Goal: Transaction & Acquisition: Book appointment/travel/reservation

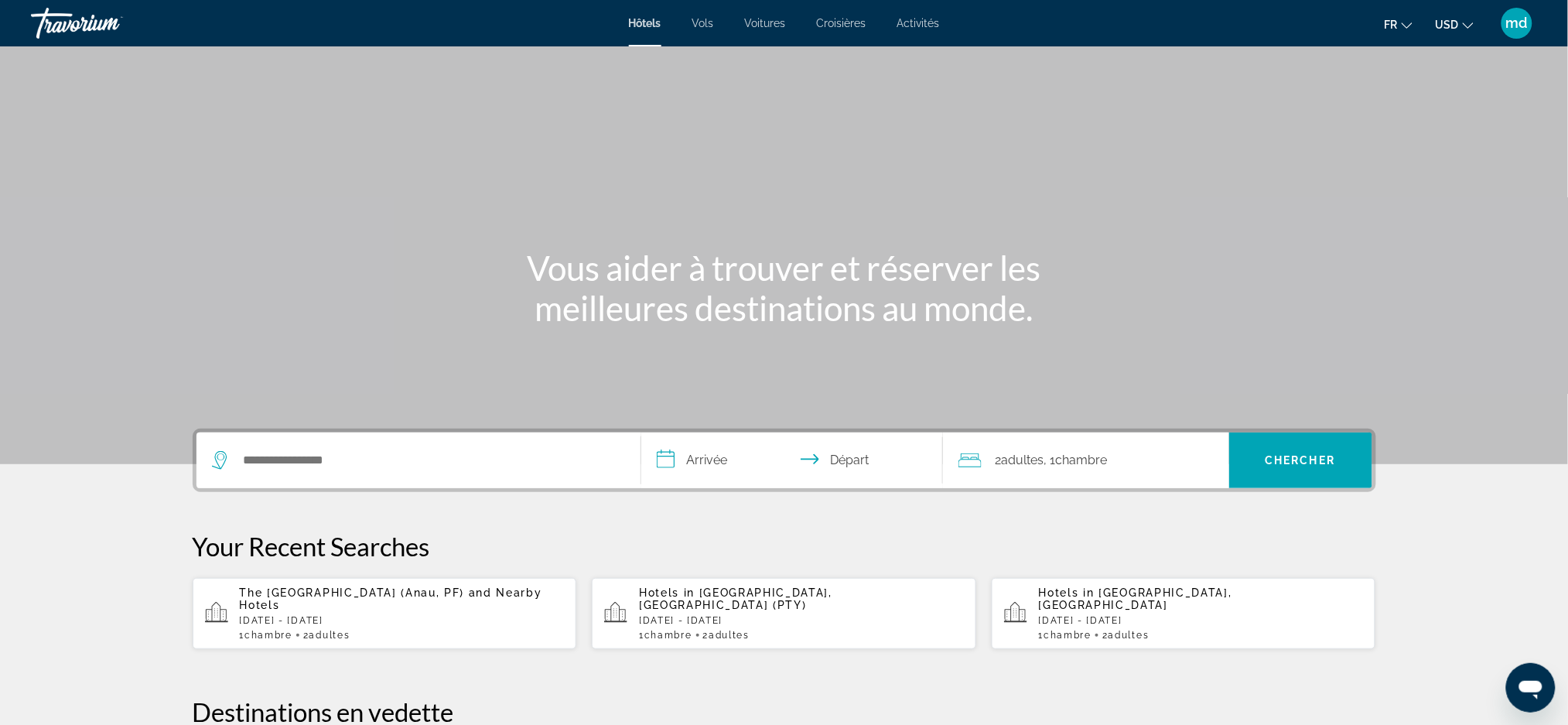
click at [1455, 24] on span "USD" at bounding box center [1447, 24] width 23 height 12
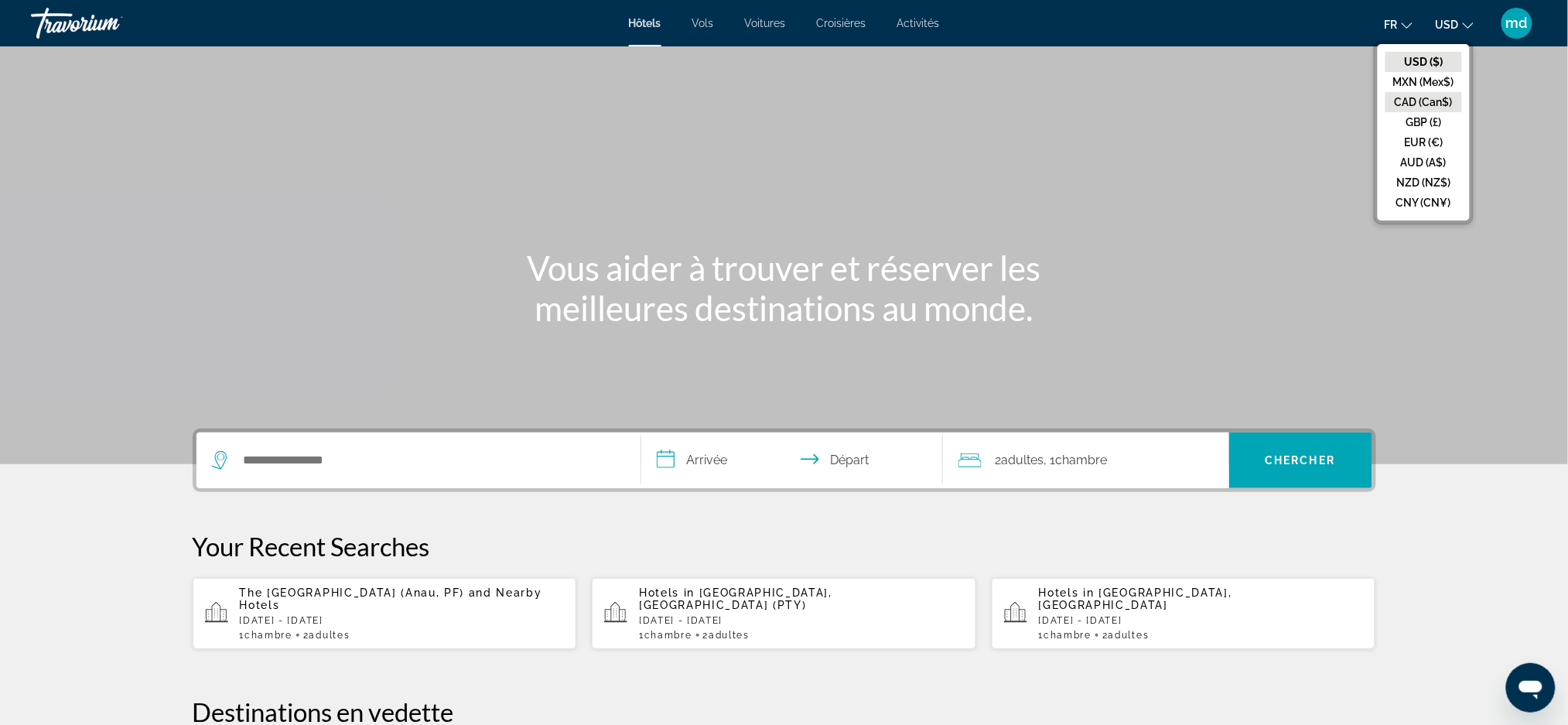
click at [1431, 94] on button "CAD (Can$)" at bounding box center [1425, 101] width 77 height 20
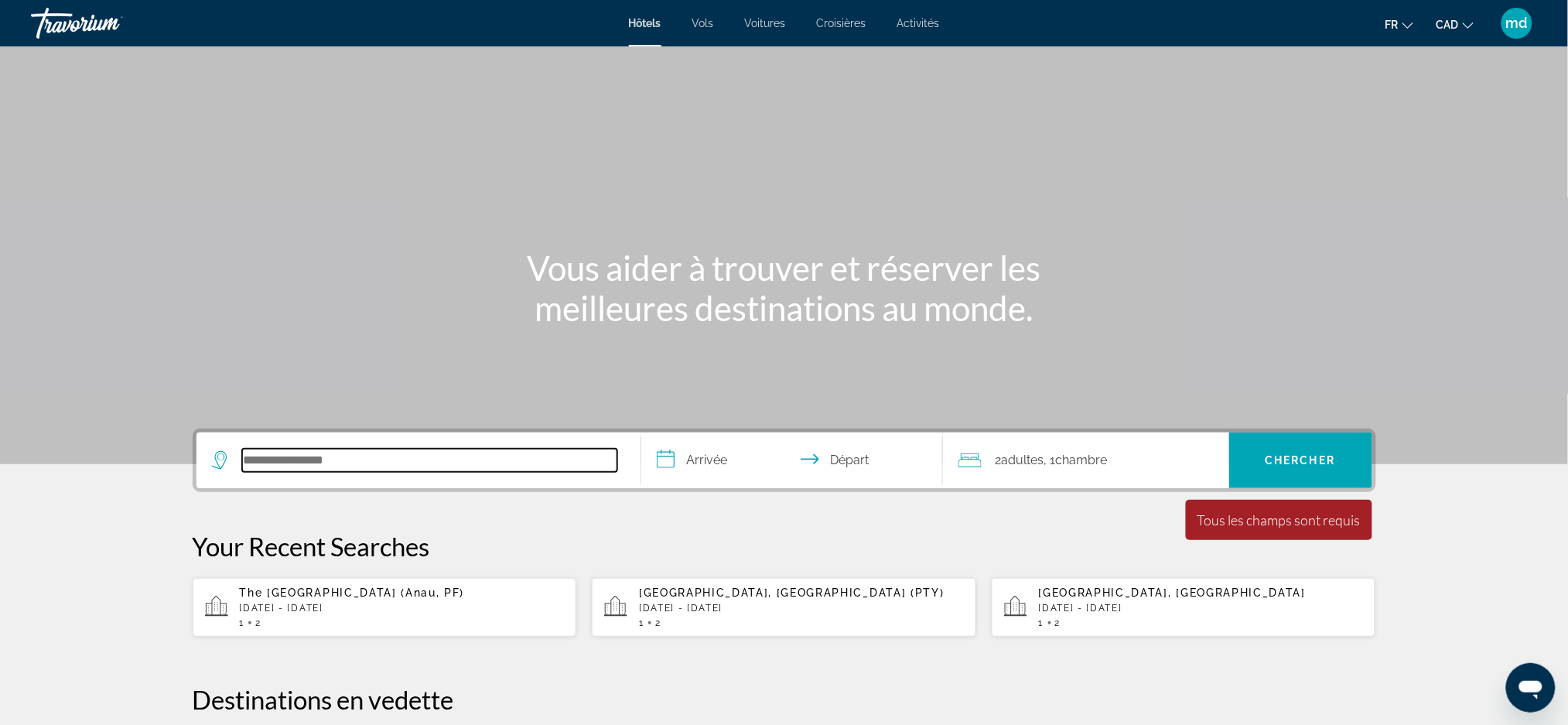
click at [348, 469] on input "Search hotel destination" at bounding box center [430, 460] width 376 height 23
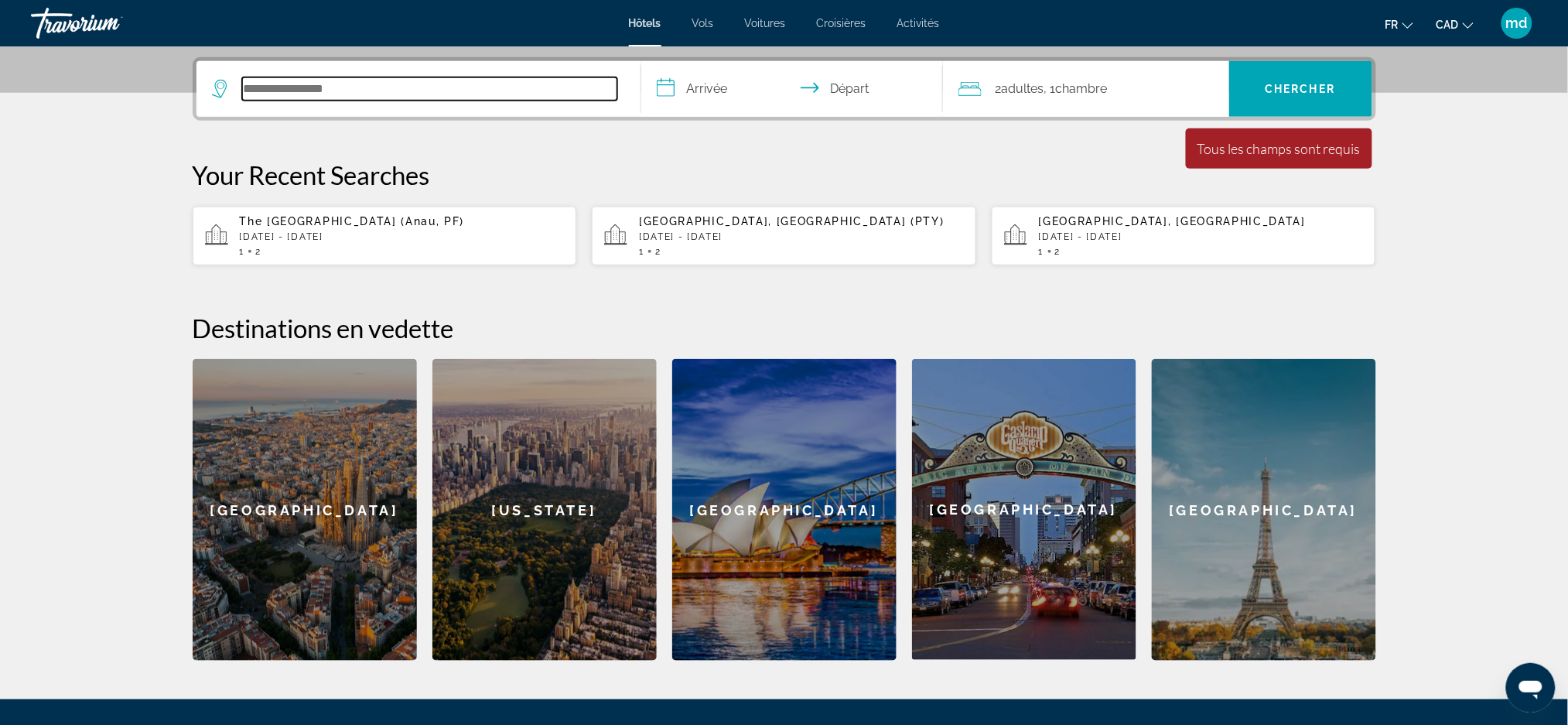
scroll to position [377, 0]
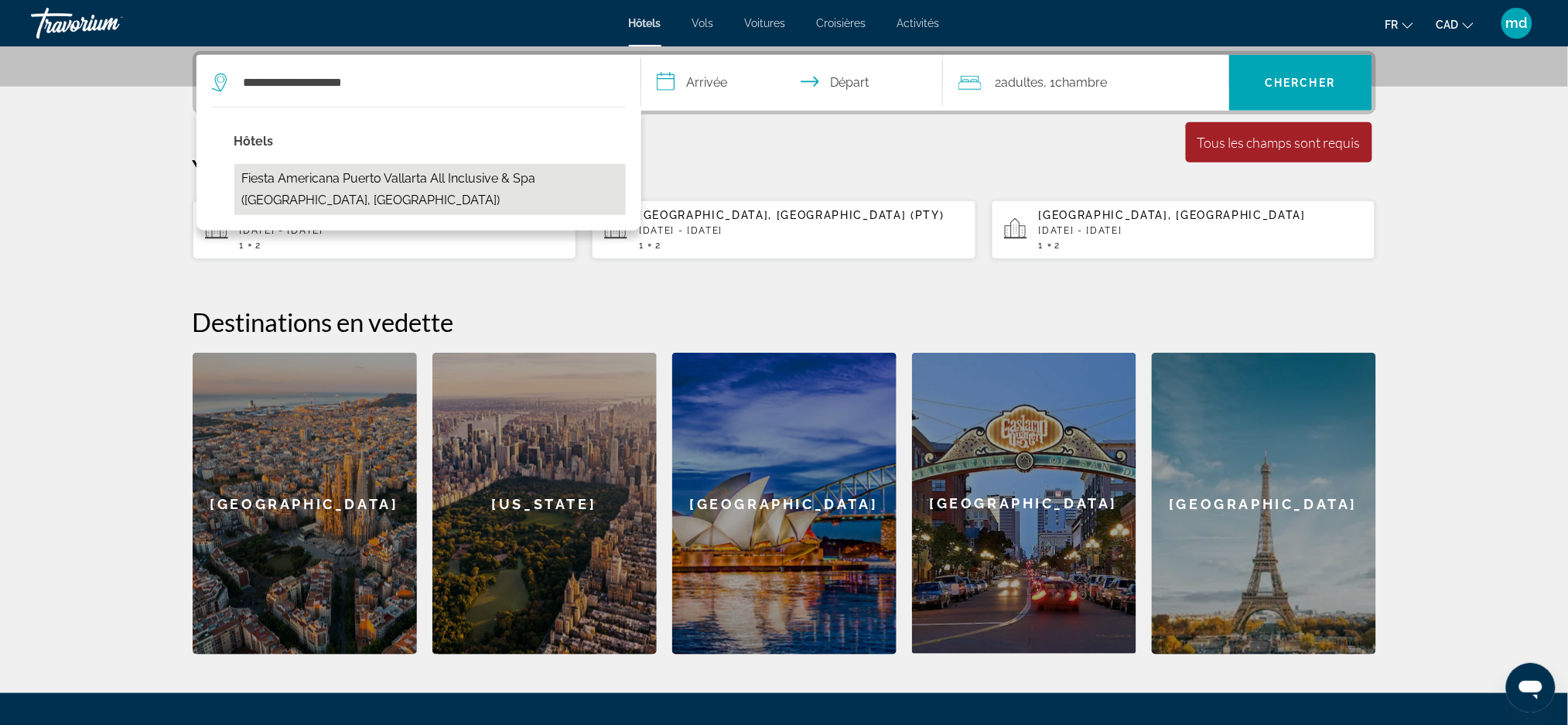
click at [540, 170] on button "Fiesta Americana Puerto Vallarta All Inclusive & Spa ([GEOGRAPHIC_DATA], [GEOGR…" at bounding box center [430, 189] width 392 height 52
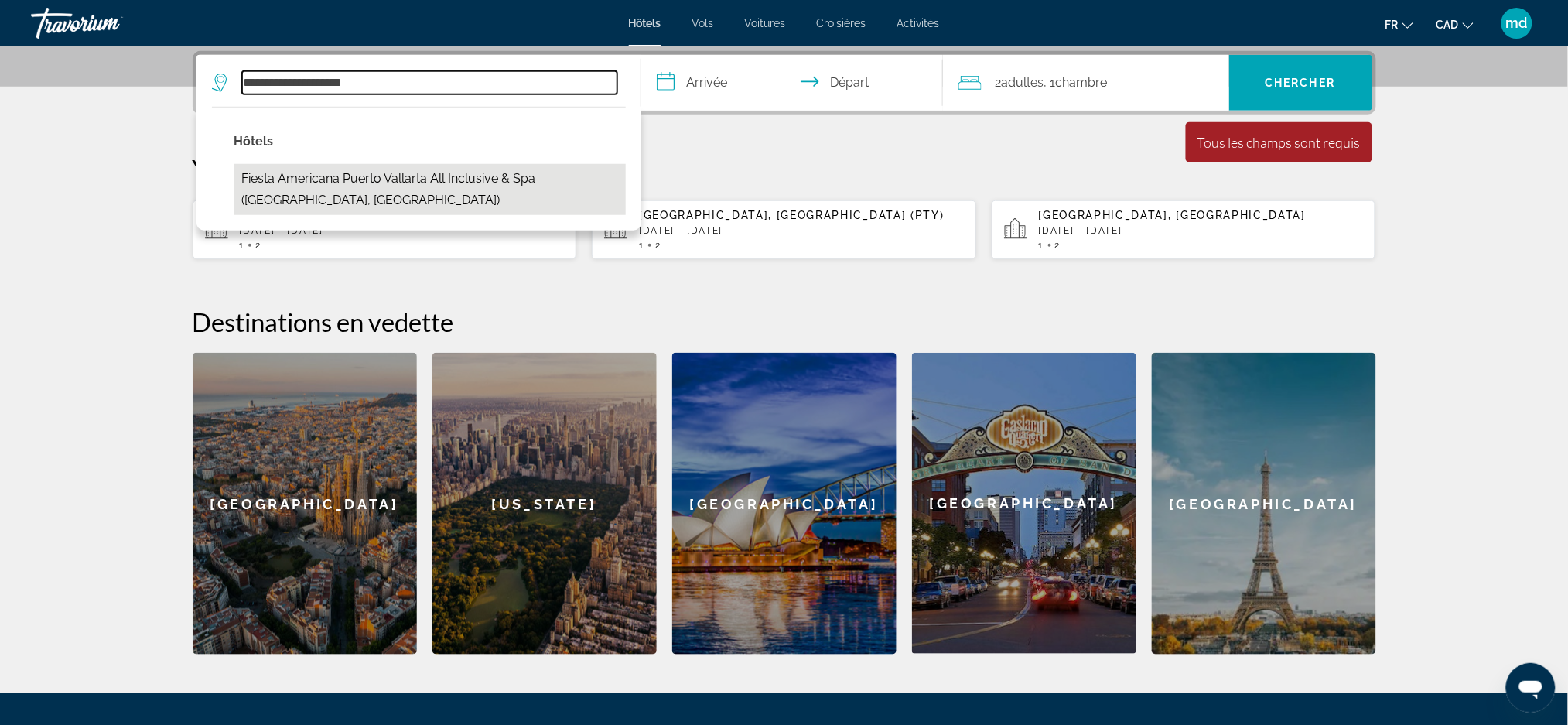
type input "**********"
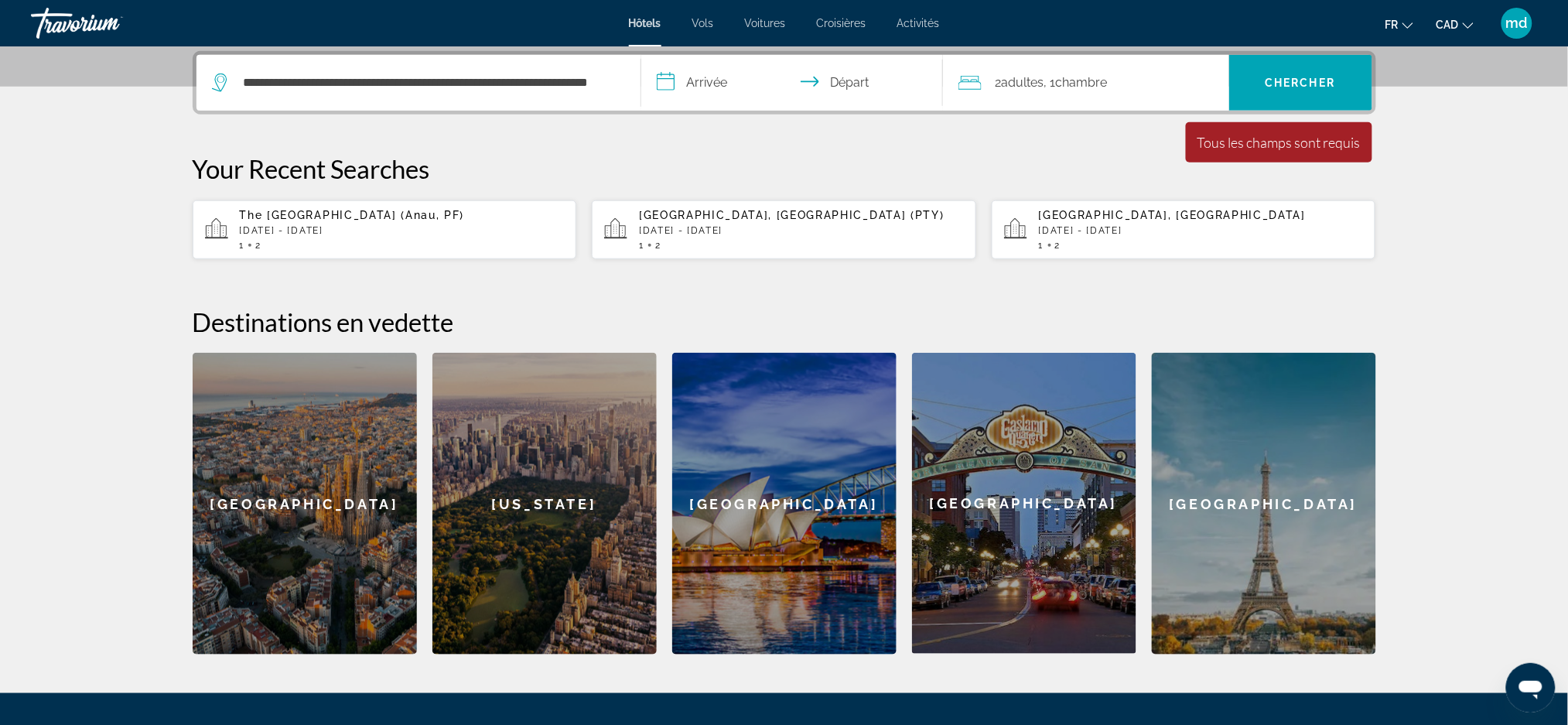
click at [728, 65] on input "**********" at bounding box center [795, 85] width 308 height 60
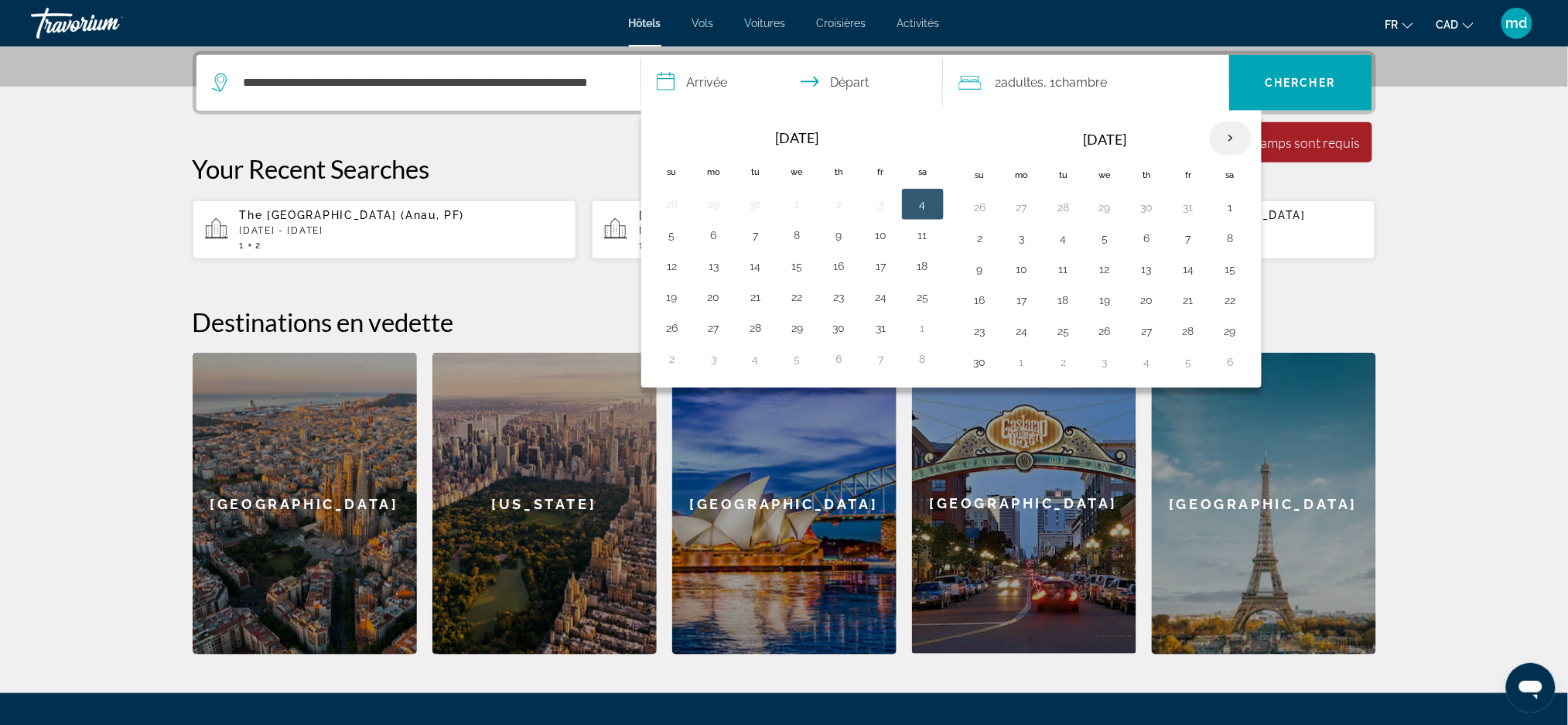
click at [1226, 142] on th "Next month" at bounding box center [1231, 139] width 42 height 34
click at [1240, 136] on th "Next month" at bounding box center [1231, 139] width 42 height 34
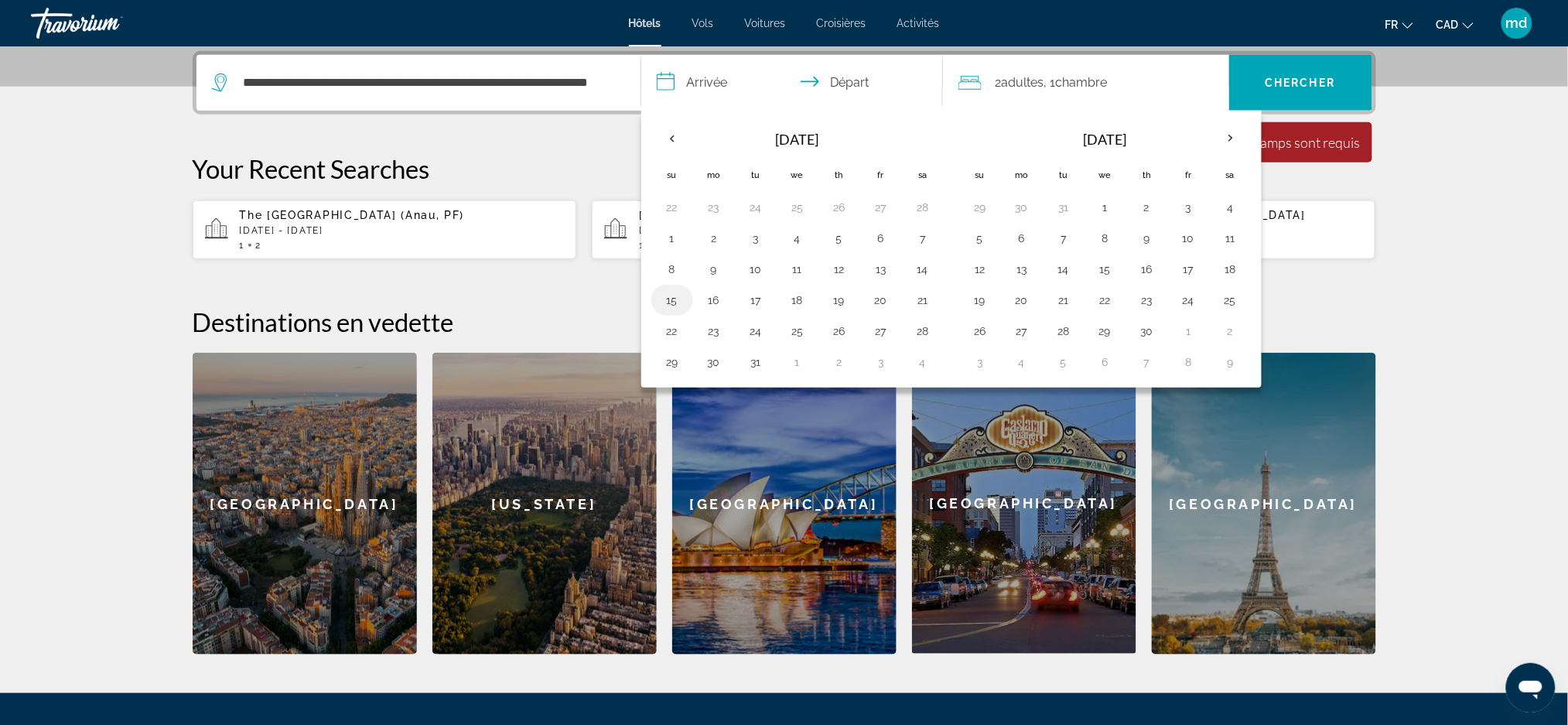
click at [675, 295] on button "15" at bounding box center [673, 300] width 24 height 22
click at [758, 299] on button "17" at bounding box center [756, 300] width 24 height 22
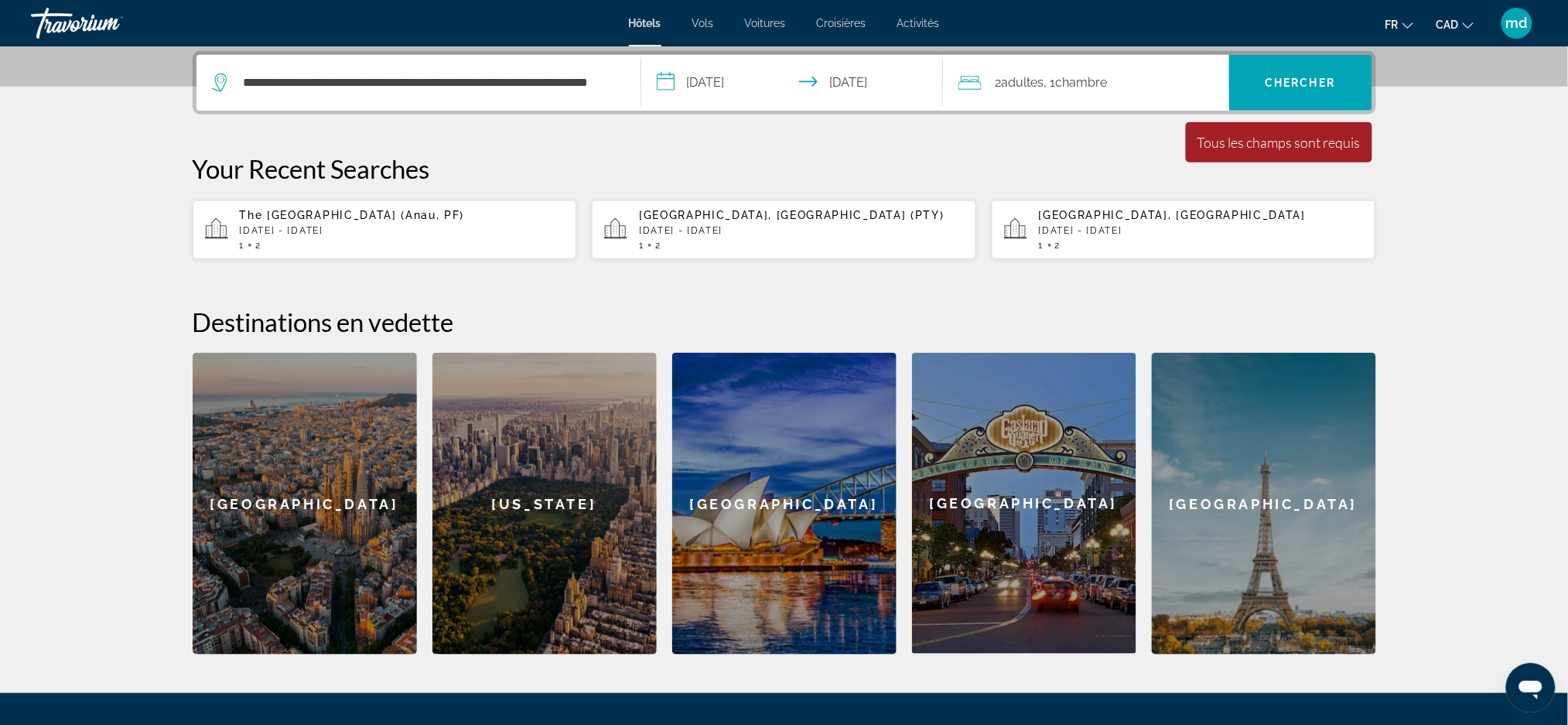
click at [876, 85] on input "**********" at bounding box center [795, 85] width 308 height 60
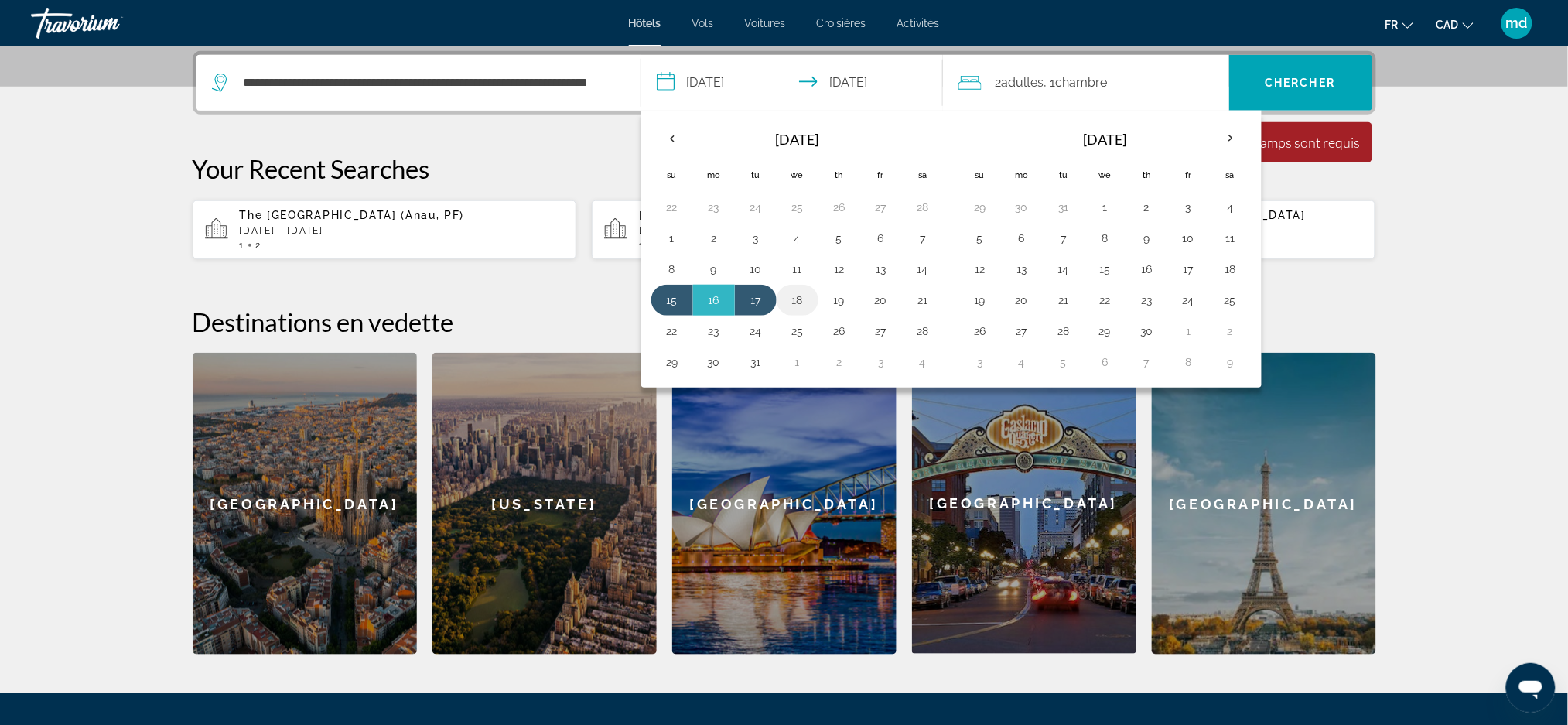
click at [801, 303] on button "18" at bounding box center [797, 300] width 24 height 22
click at [803, 296] on button "18" at bounding box center [797, 300] width 24 height 22
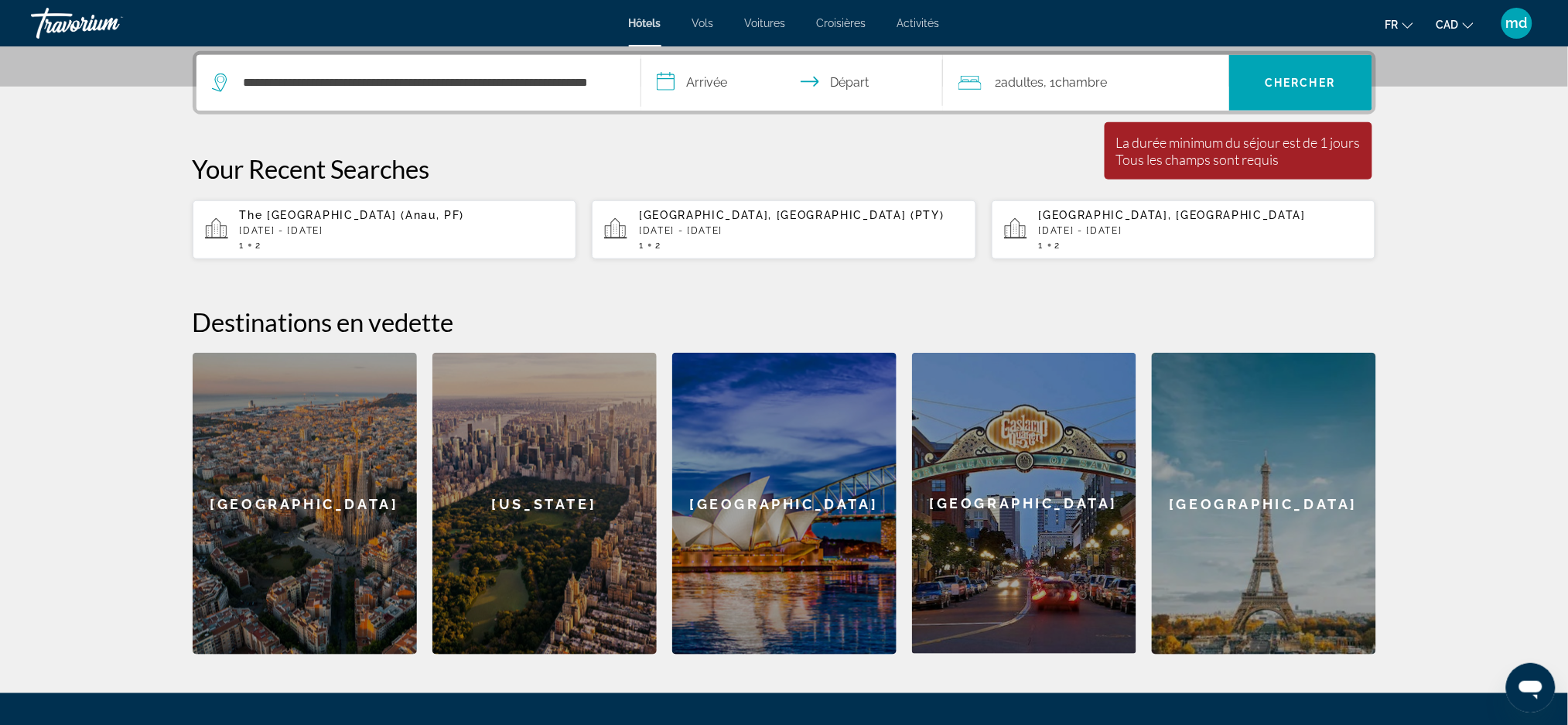
click at [735, 81] on input "**********" at bounding box center [795, 85] width 308 height 60
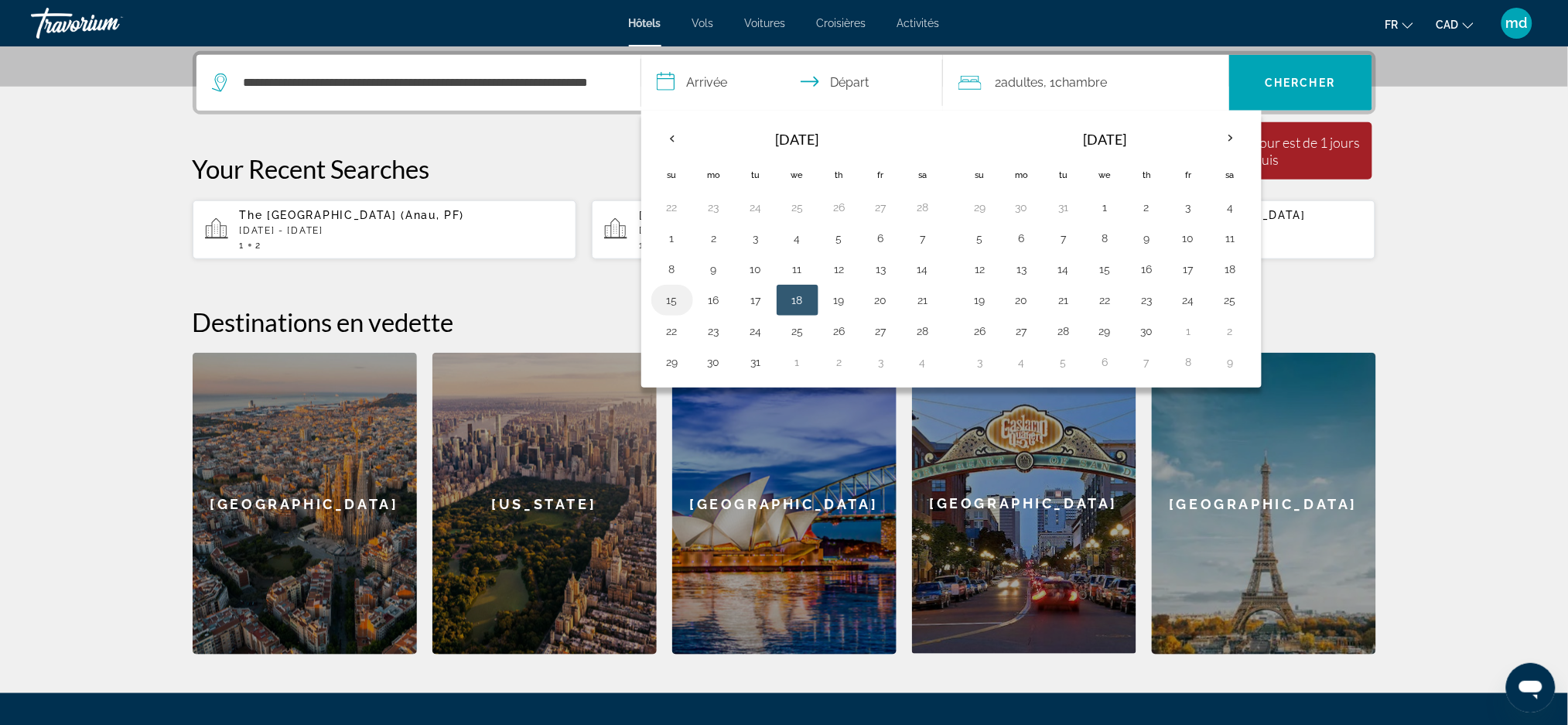
click at [678, 296] on button "15" at bounding box center [673, 300] width 24 height 22
click at [792, 303] on button "18" at bounding box center [797, 300] width 24 height 22
type input "**********"
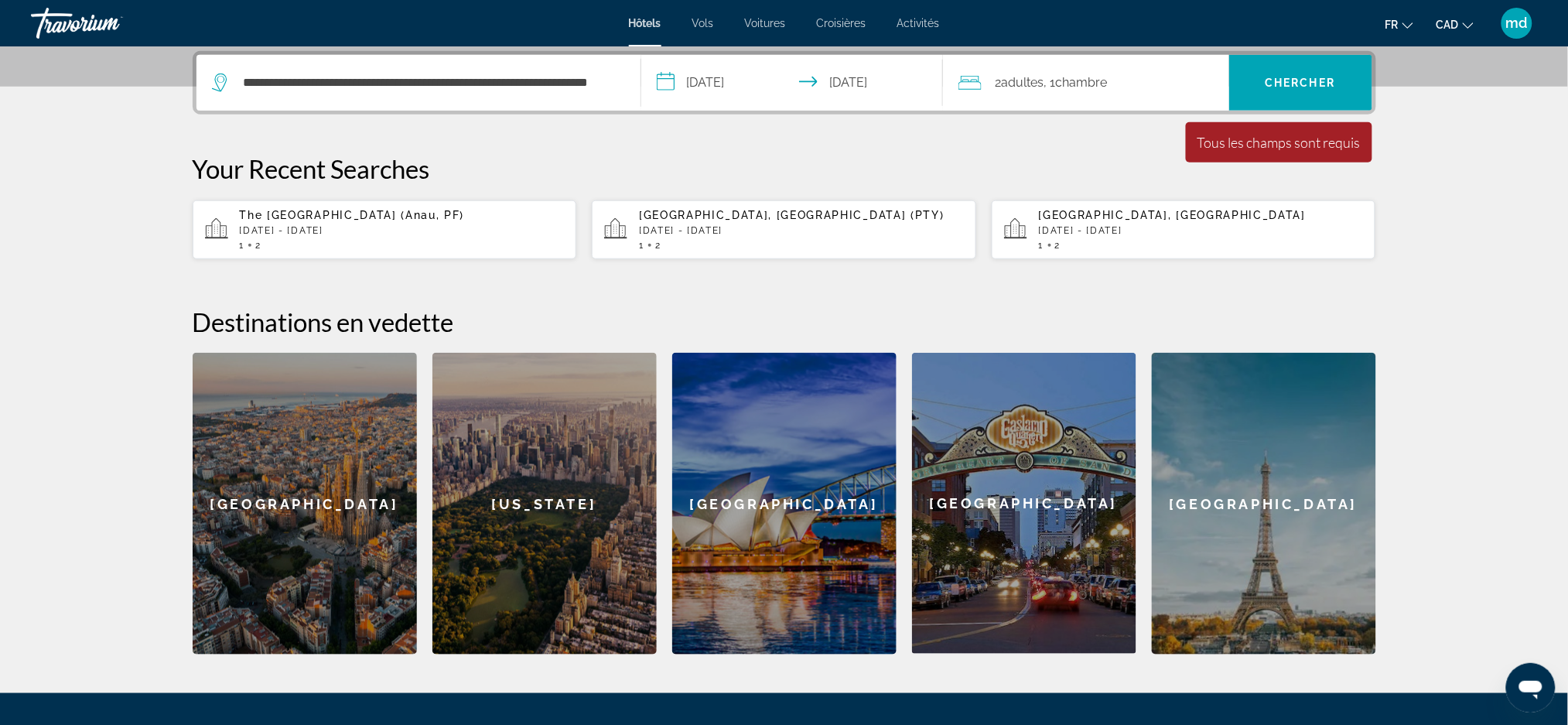
click at [1035, 75] on span "Adultes" at bounding box center [1023, 82] width 42 height 15
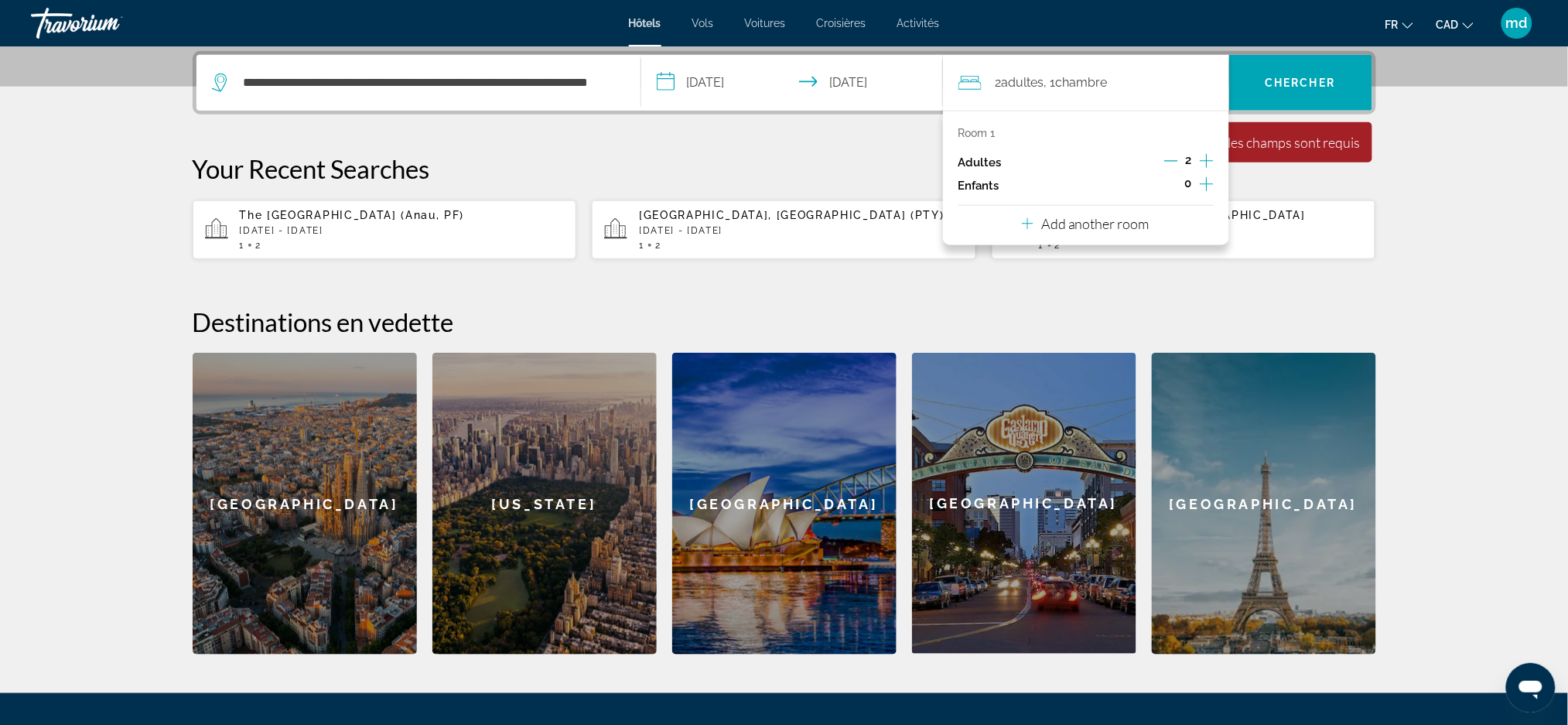
click at [1203, 186] on icon "Increment children" at bounding box center [1206, 185] width 14 height 19
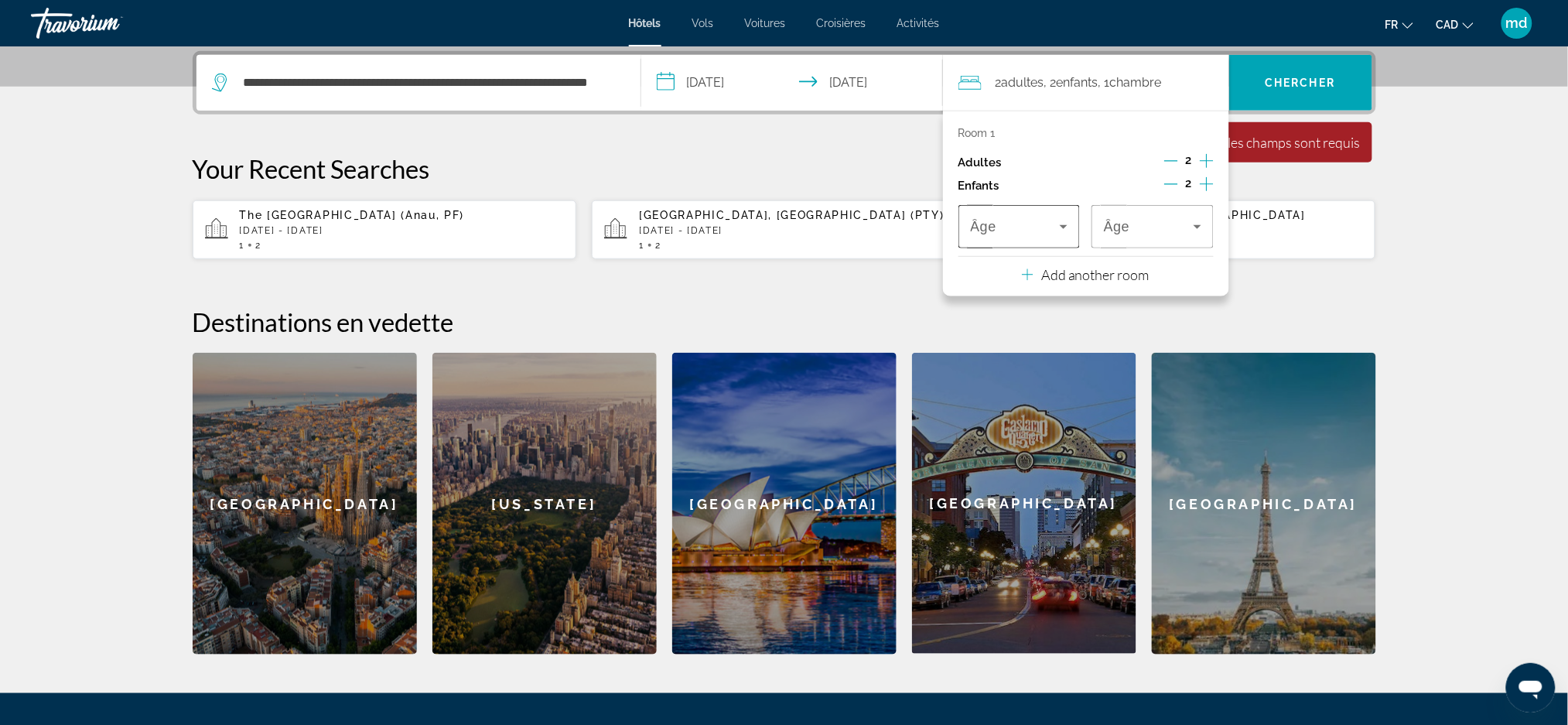
click at [1070, 229] on icon "Travelers: 2 adults, 2 children" at bounding box center [1064, 227] width 19 height 19
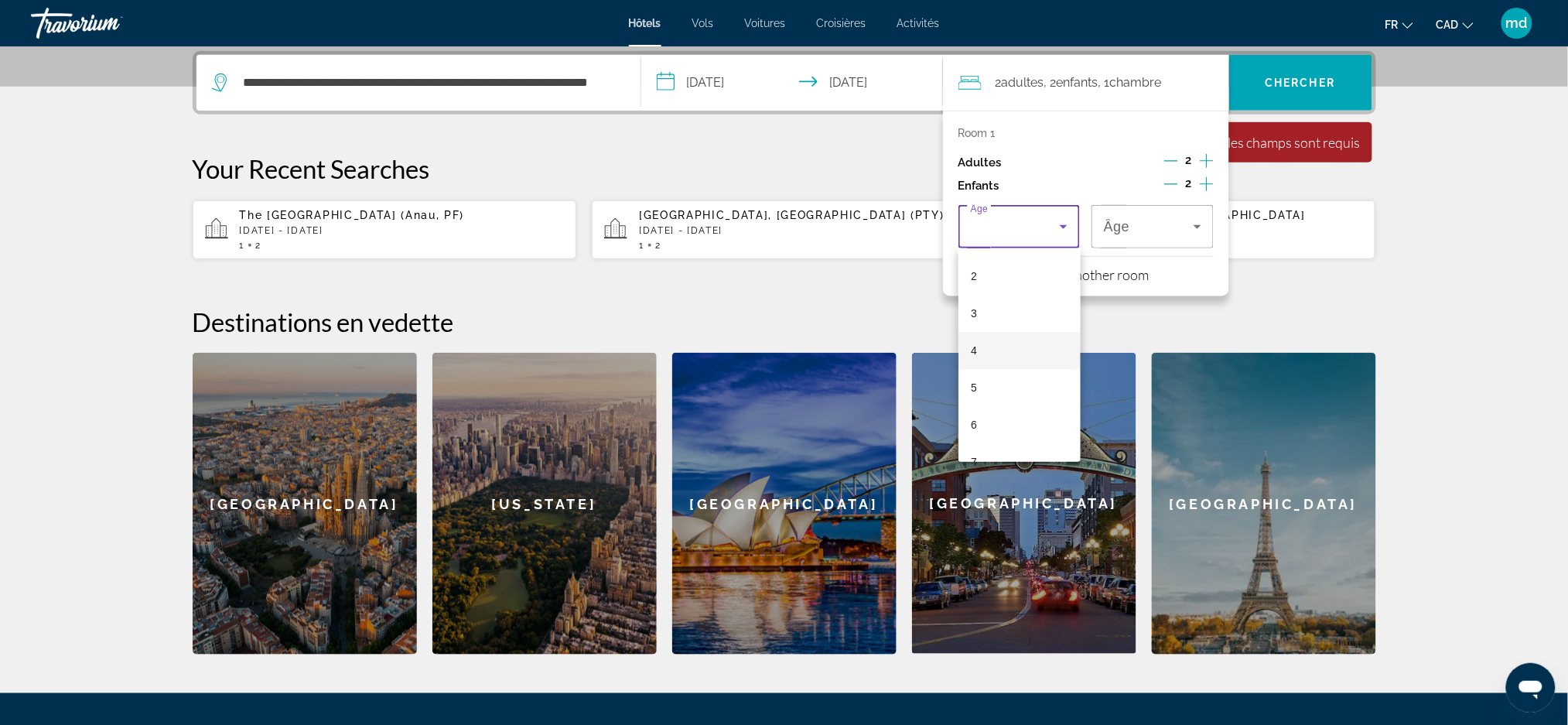
scroll to position [103, 0]
click at [1011, 348] on mat-option "5" at bounding box center [1020, 357] width 123 height 37
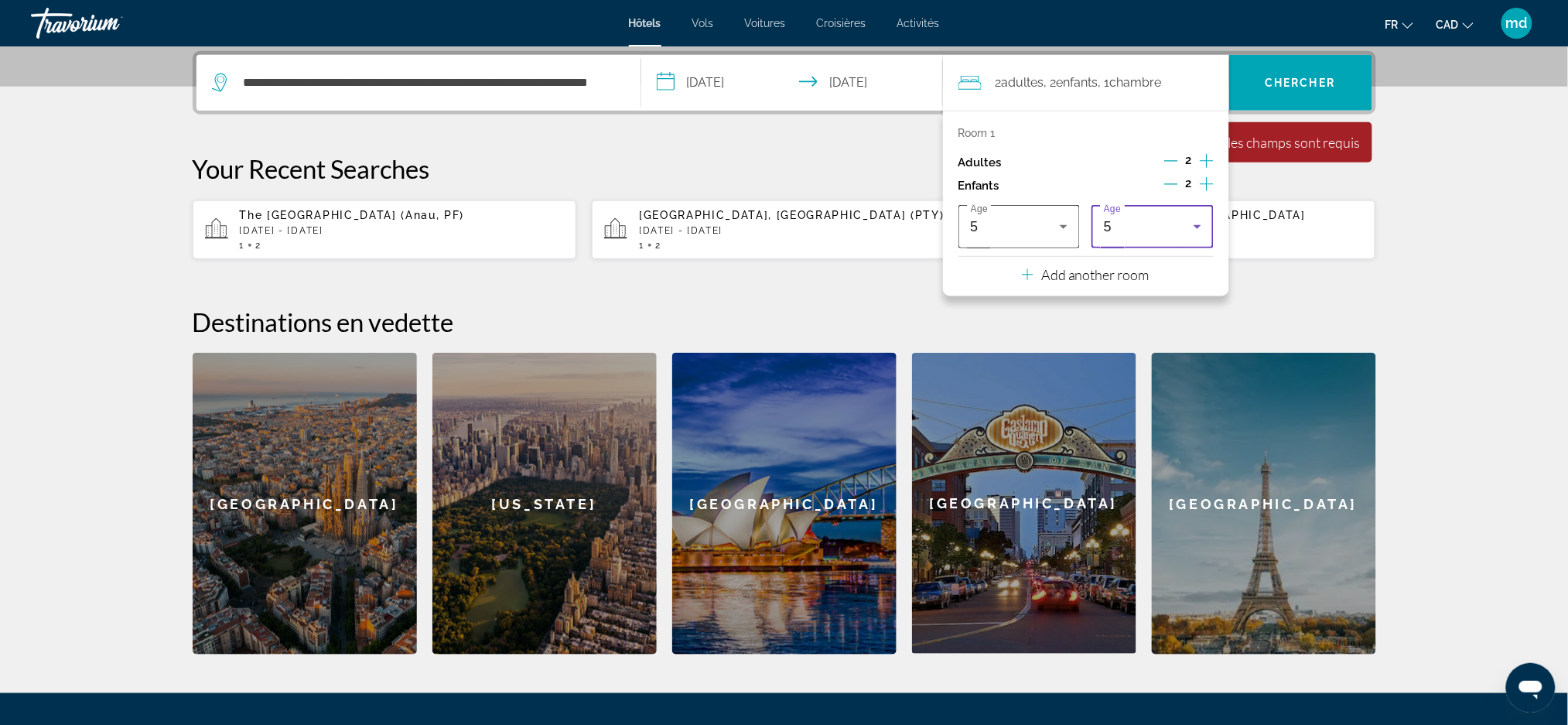
click at [1072, 218] on icon "Travelers: 2 adults, 2 children" at bounding box center [1064, 227] width 19 height 19
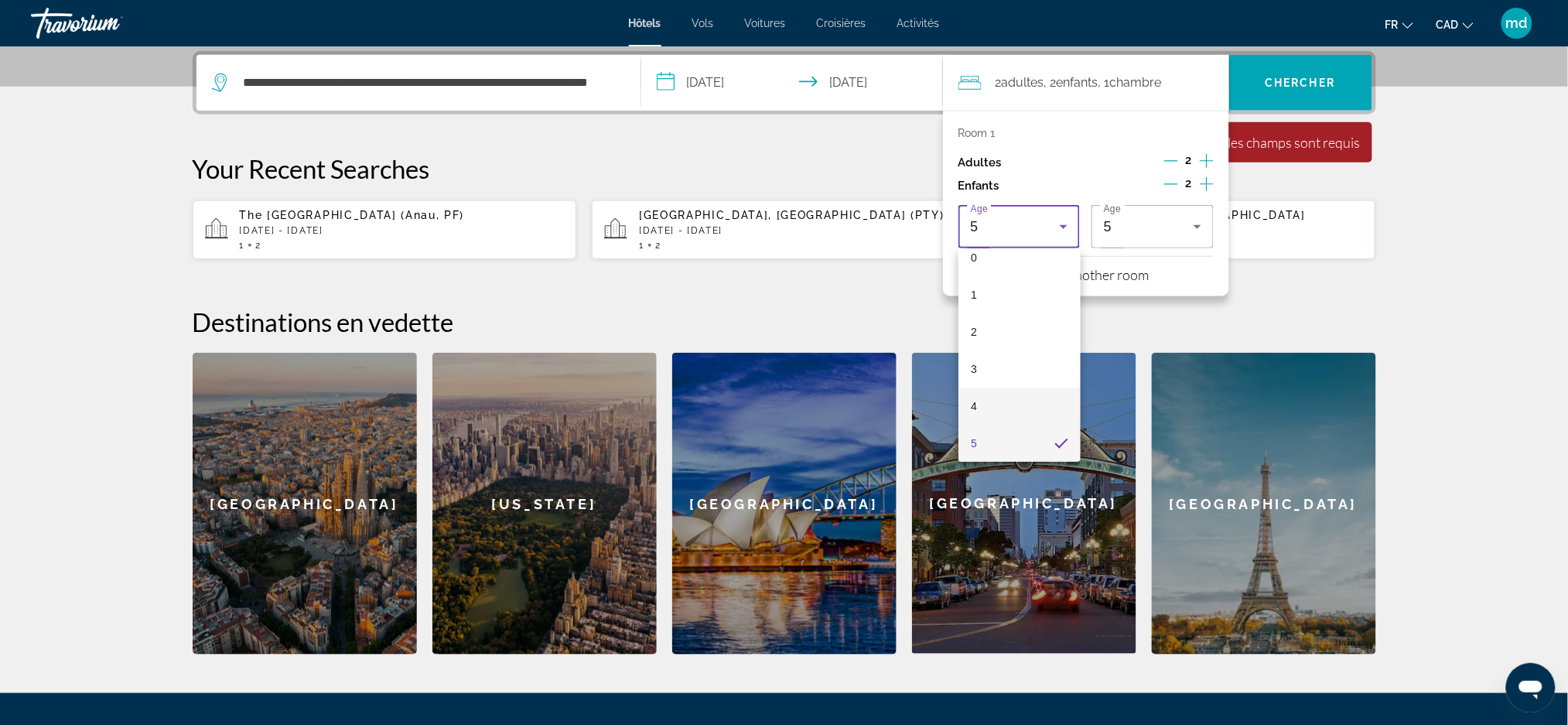
scroll to position [119, 0]
click at [1024, 369] on mat-option "6" at bounding box center [1020, 377] width 123 height 37
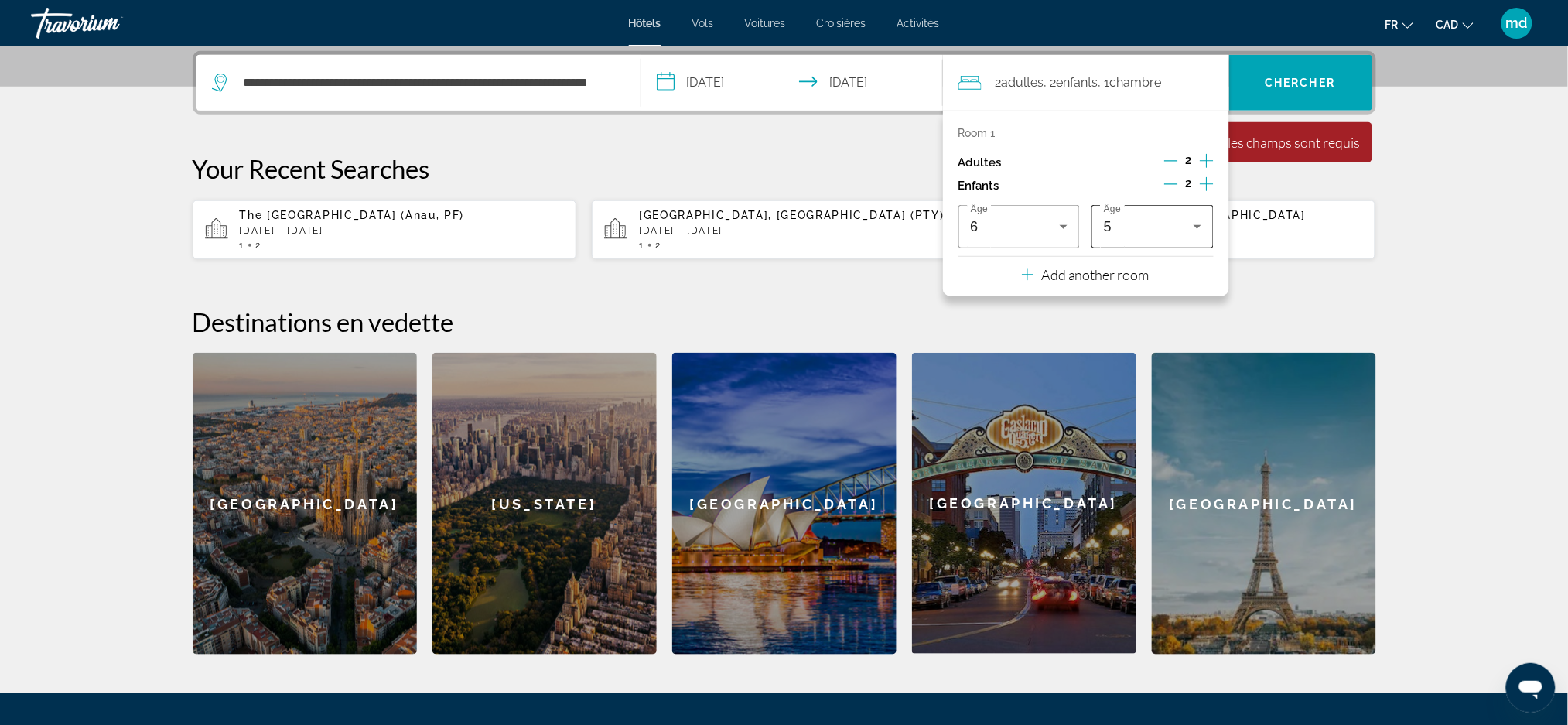
click at [1187, 238] on div "5" at bounding box center [1153, 227] width 97 height 43
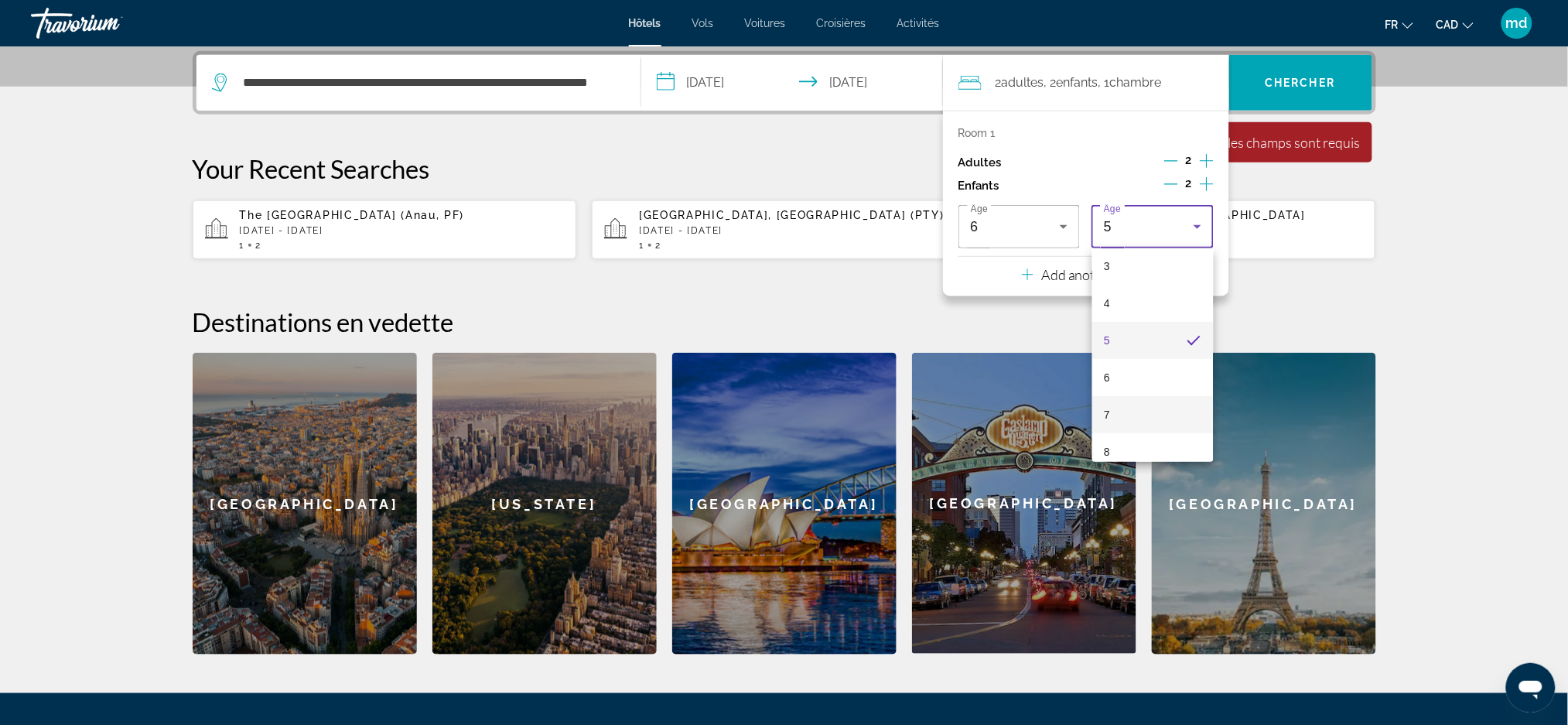
click at [1132, 404] on mat-option "7" at bounding box center [1153, 415] width 123 height 37
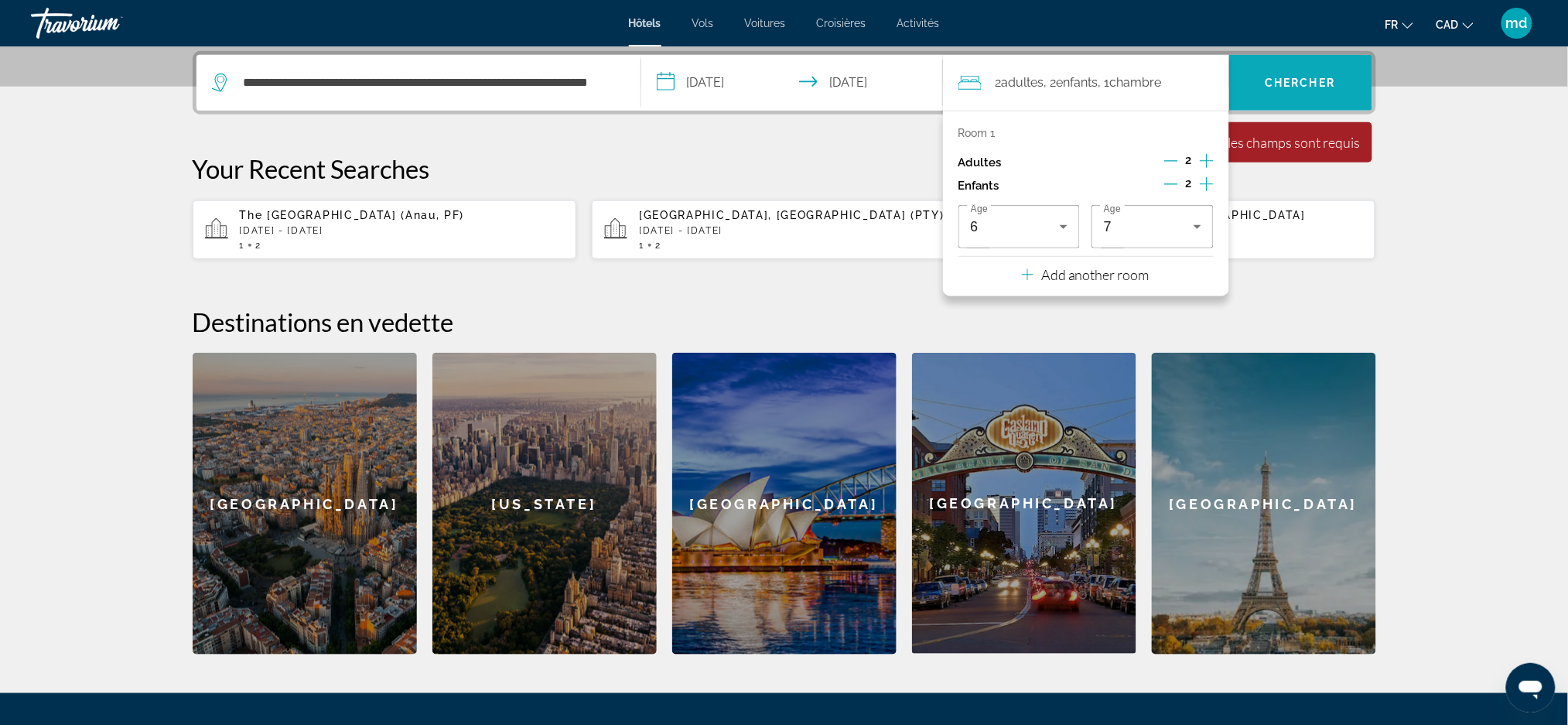
click at [1341, 78] on span "Search" at bounding box center [1301, 83] width 143 height 37
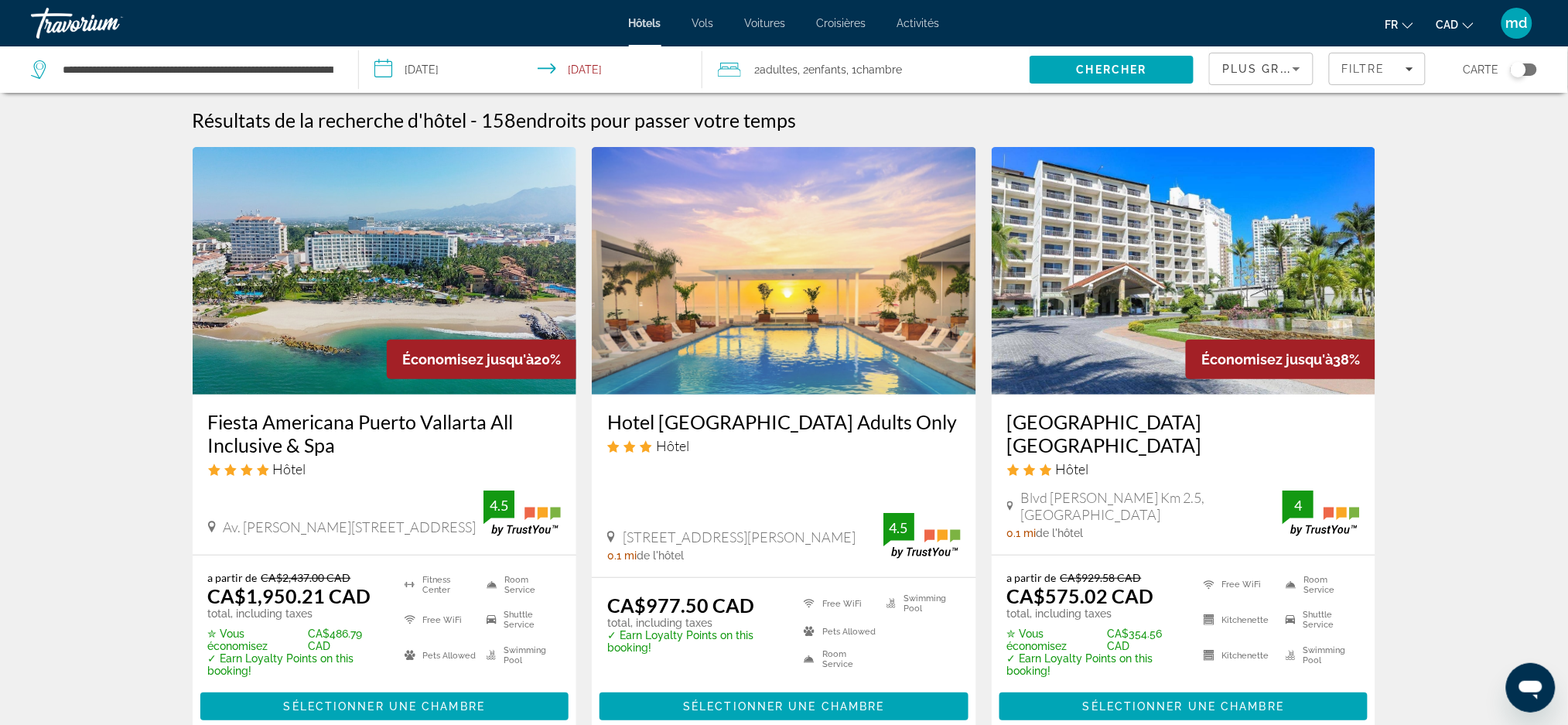
click at [254, 435] on h3 "Fiesta Americana Puerto Vallarta All Inclusive & Spa" at bounding box center [385, 434] width 354 height 47
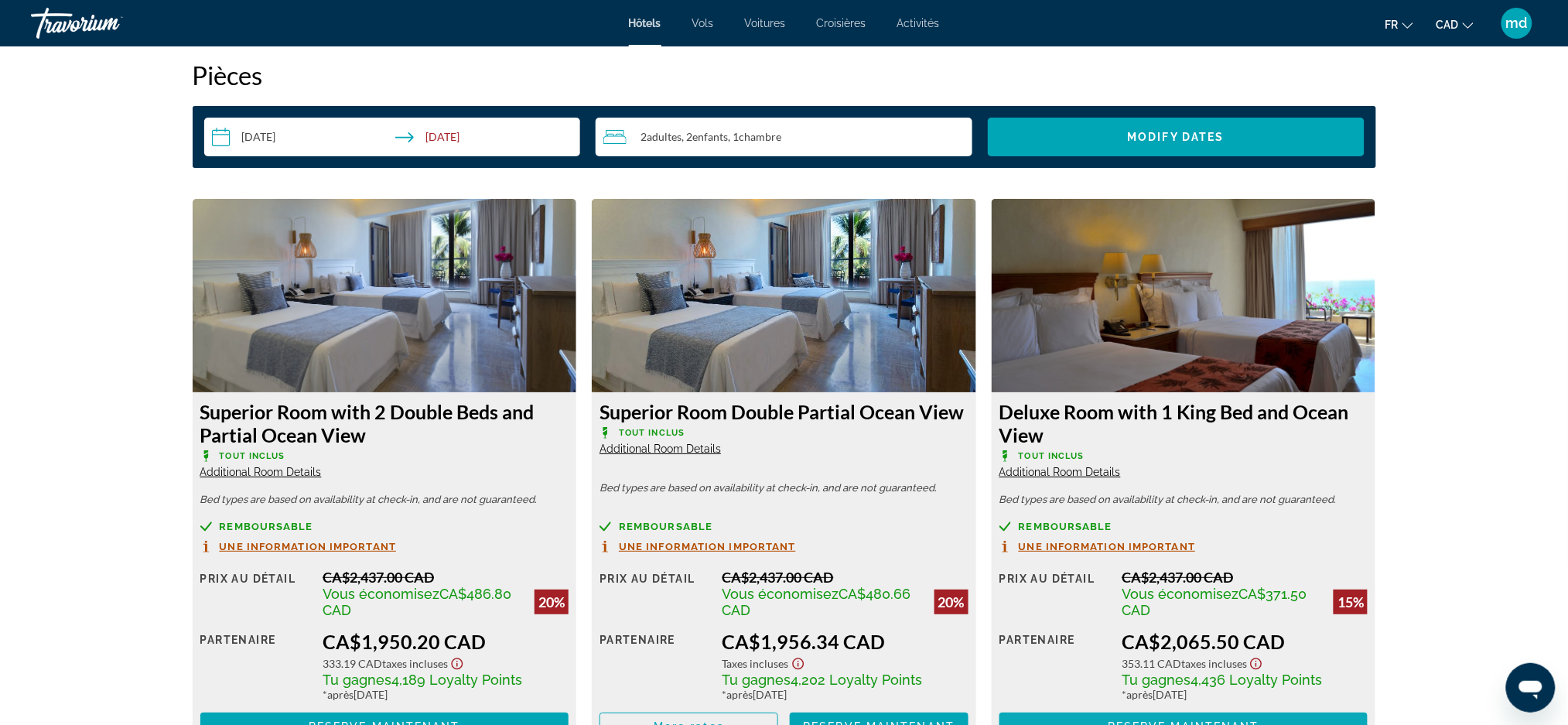
scroll to position [2063, 0]
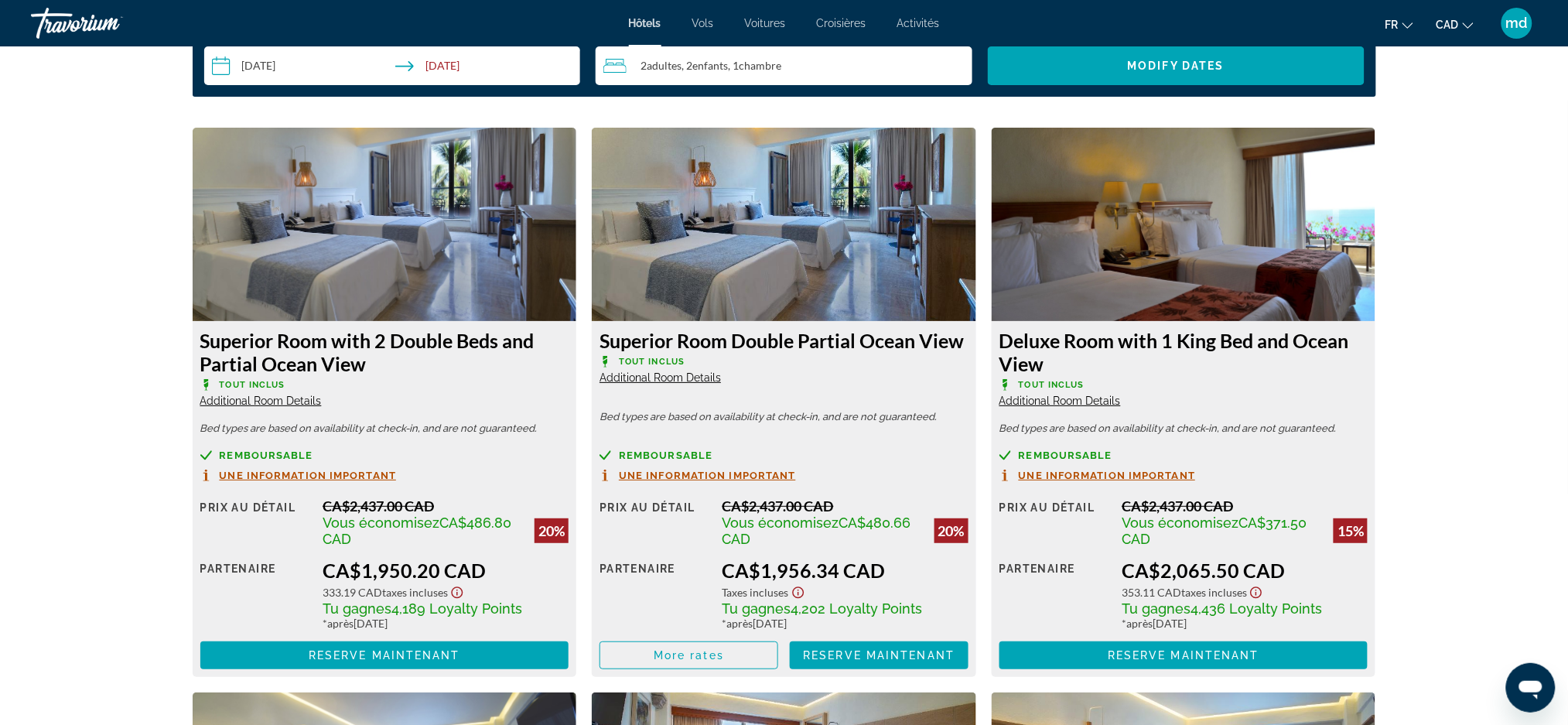
drag, startPoint x: 487, startPoint y: 575, endPoint x: 360, endPoint y: 562, distance: 127.7
click at [360, 562] on div "CA$1,950.20 CAD" at bounding box center [445, 570] width 246 height 23
copy div "1,950.20 CAD"
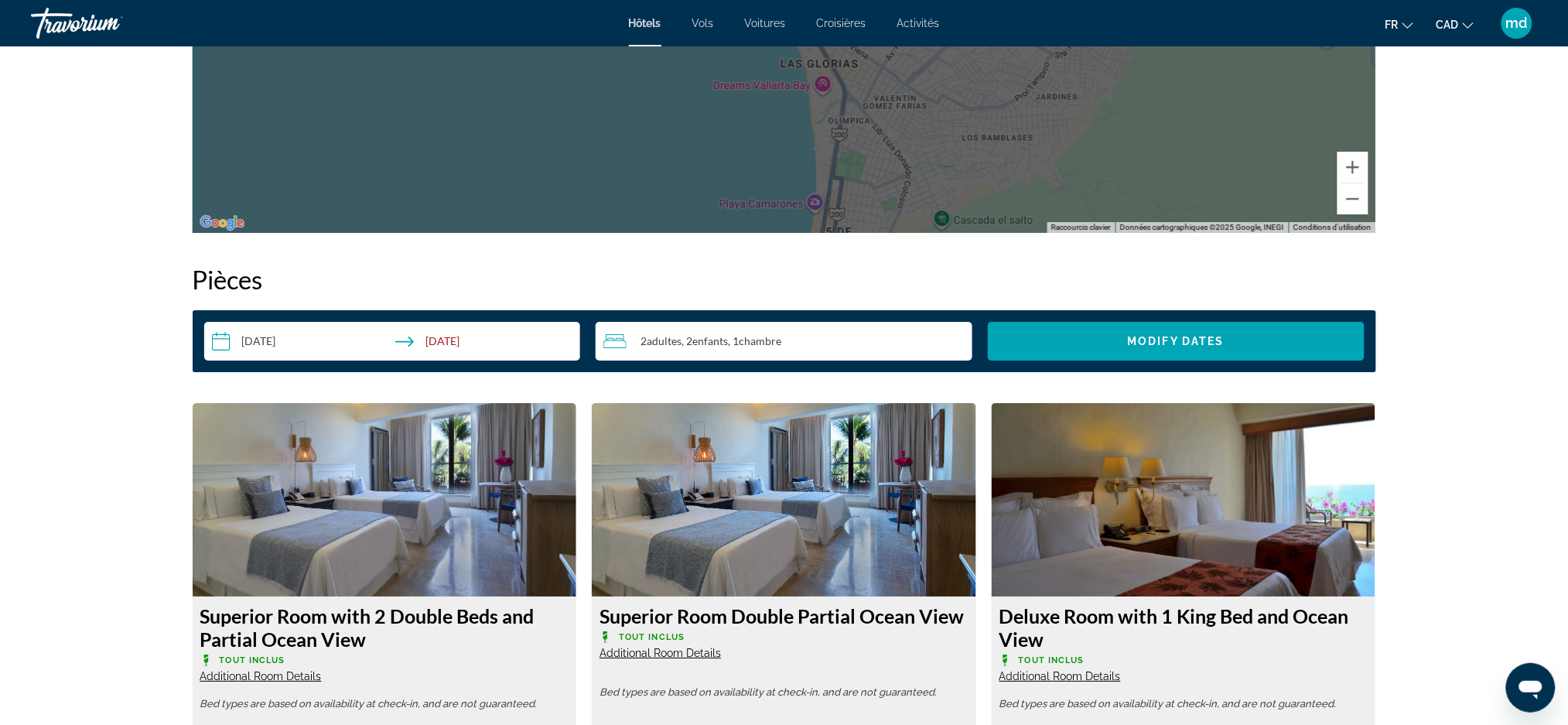
scroll to position [1547, 0]
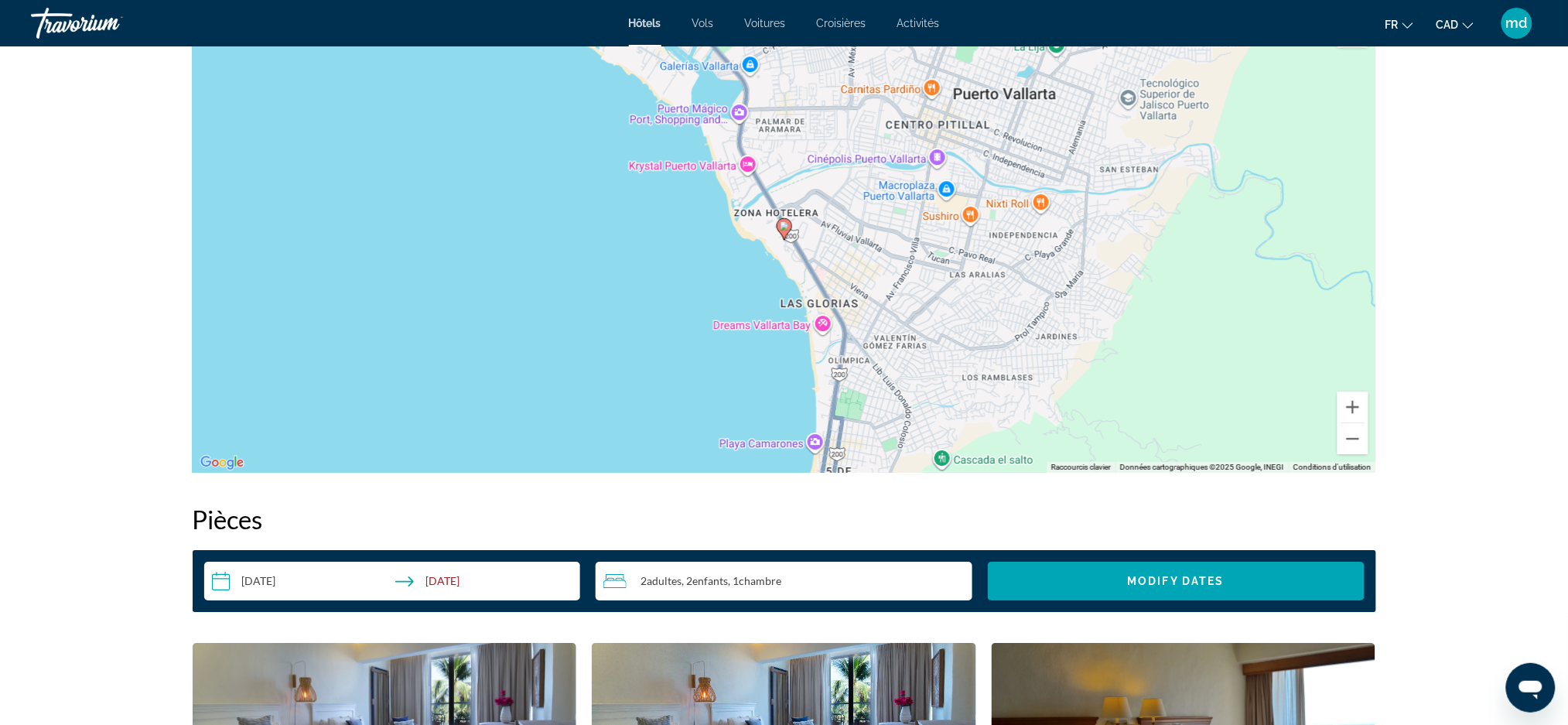
click at [800, 586] on div "2 Adulte Adultes , 2 Enfant Enfants , 1 Chambre pièces" at bounding box center [788, 581] width 369 height 19
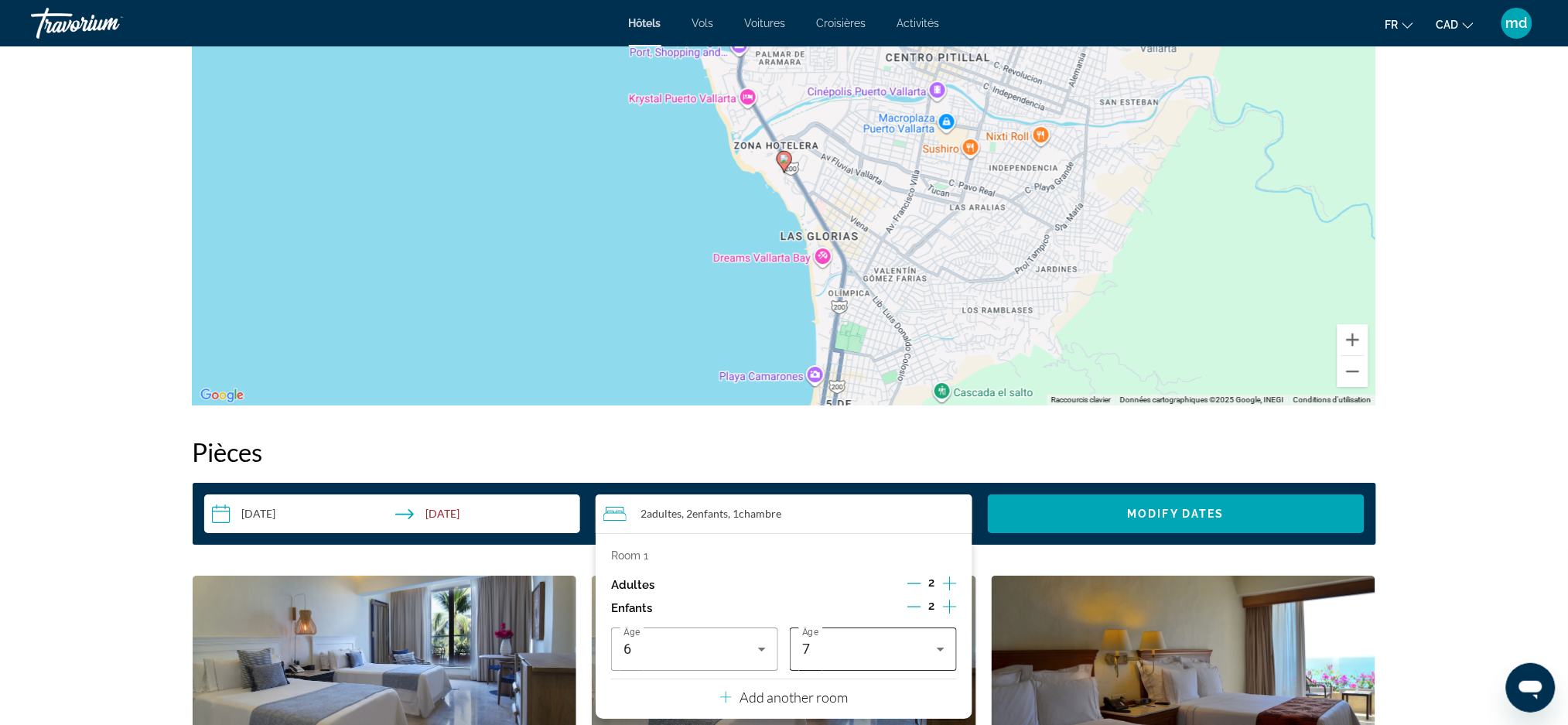
scroll to position [1650, 0]
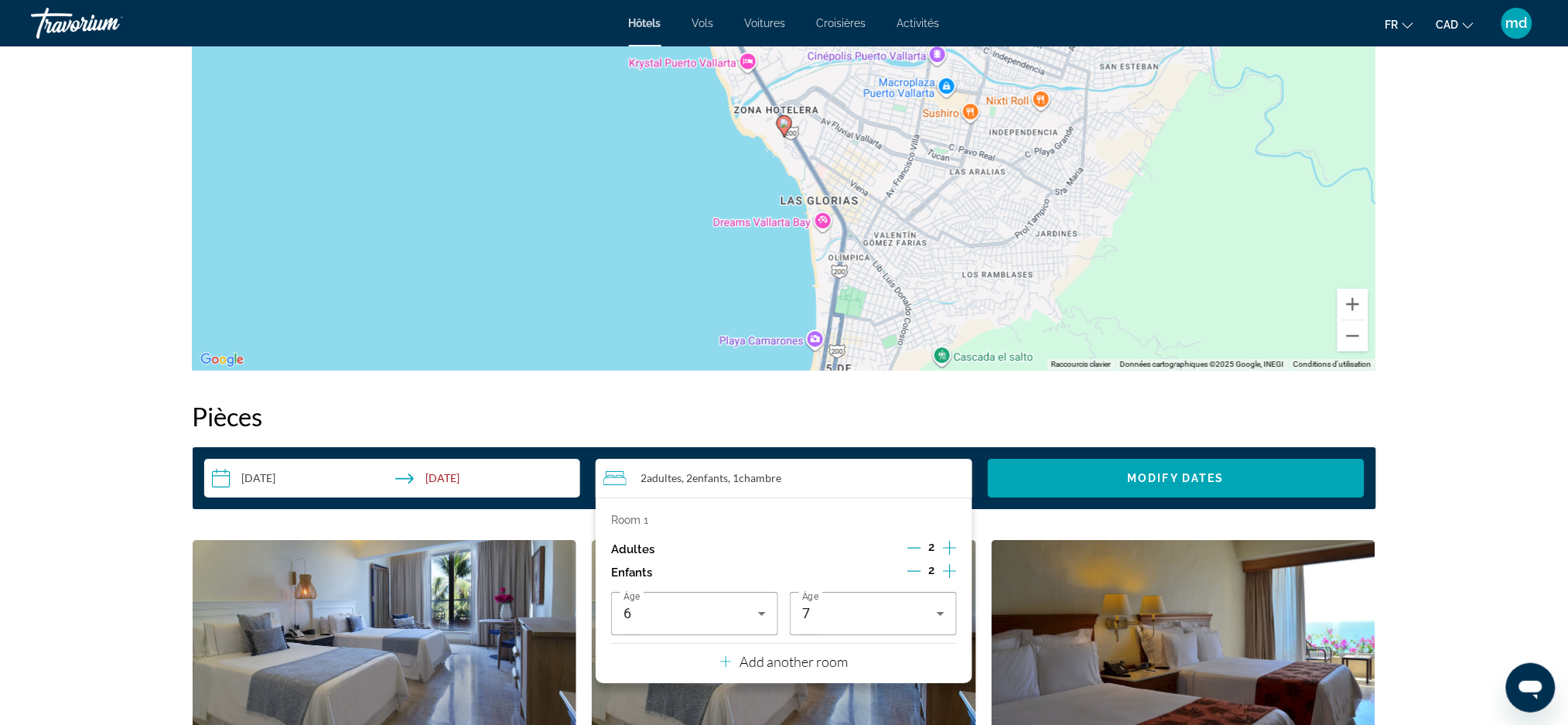
click at [910, 576] on icon "Decrement children" at bounding box center [914, 570] width 14 height 14
click at [1041, 480] on span "Search widget" at bounding box center [1176, 479] width 377 height 37
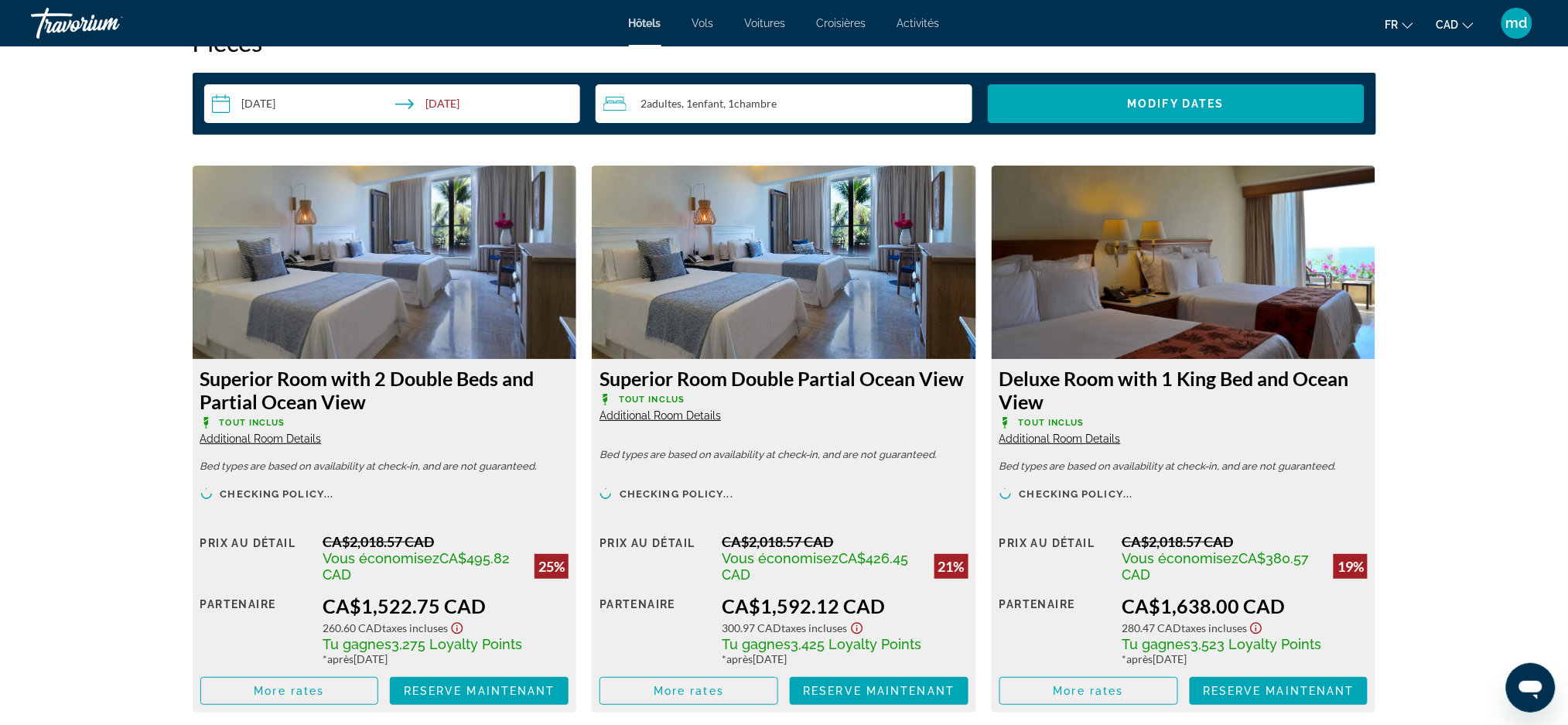
scroll to position [2062, 0]
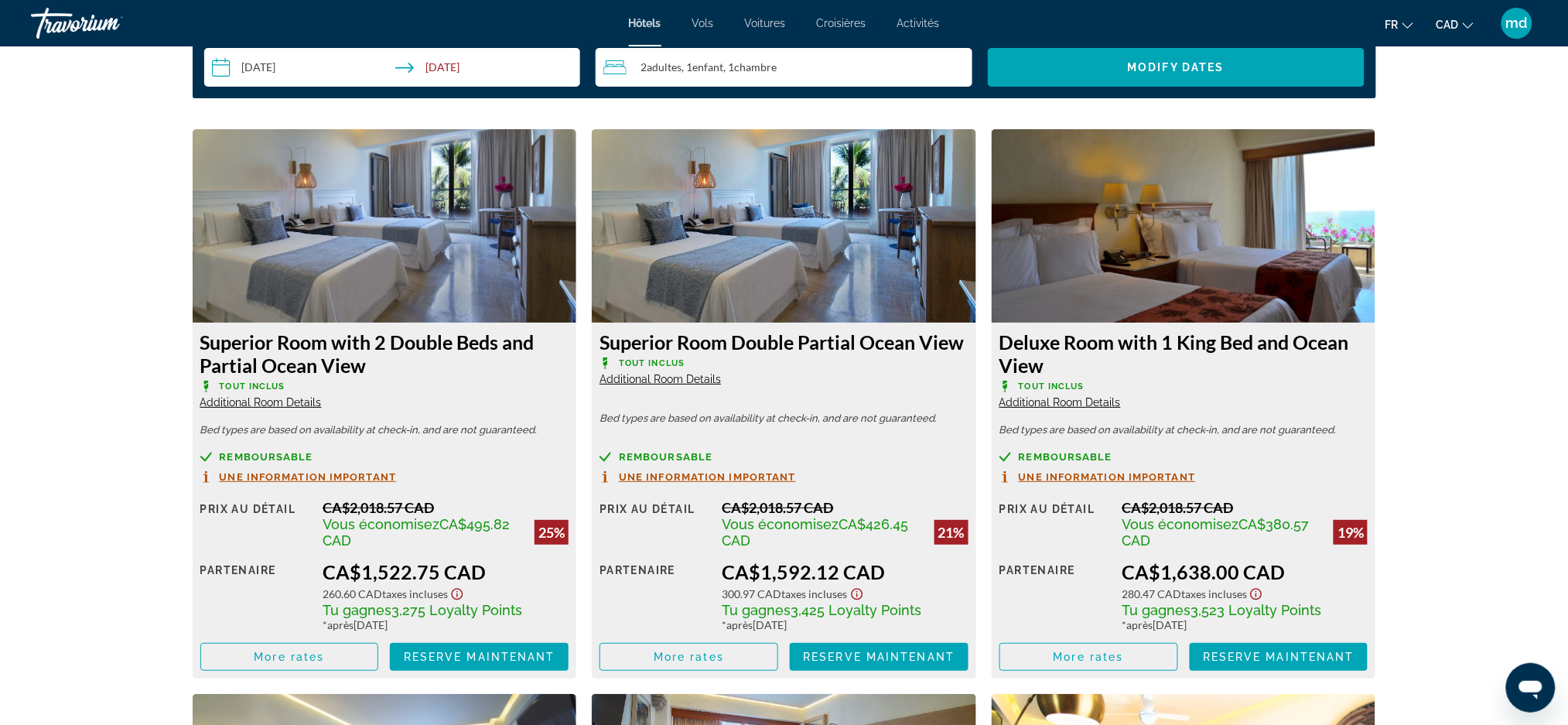
drag, startPoint x: 496, startPoint y: 576, endPoint x: 363, endPoint y: 563, distance: 133.6
click at [363, 563] on div "CA$1,522.75 CAD" at bounding box center [445, 571] width 246 height 23
copy div "1,522.75 CAD"
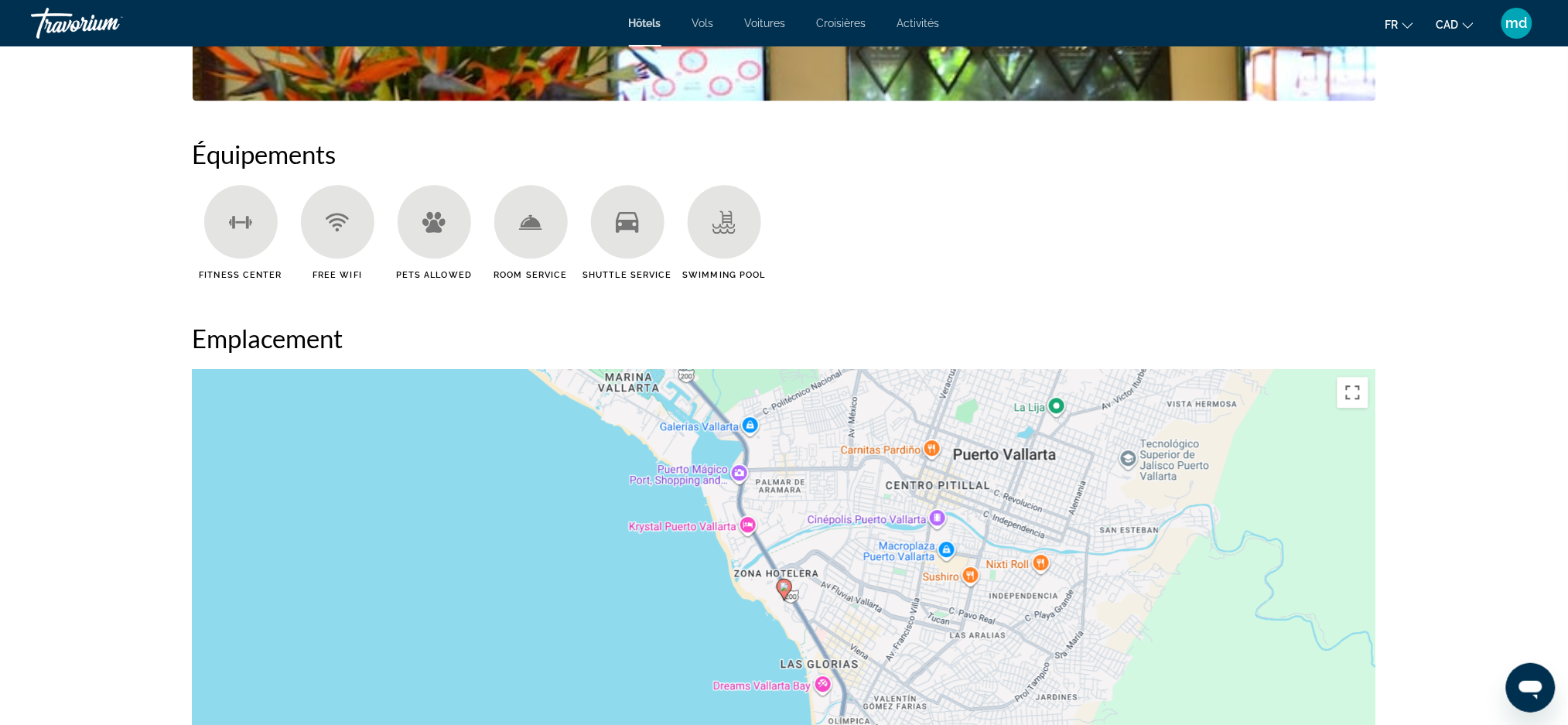
scroll to position [1650, 0]
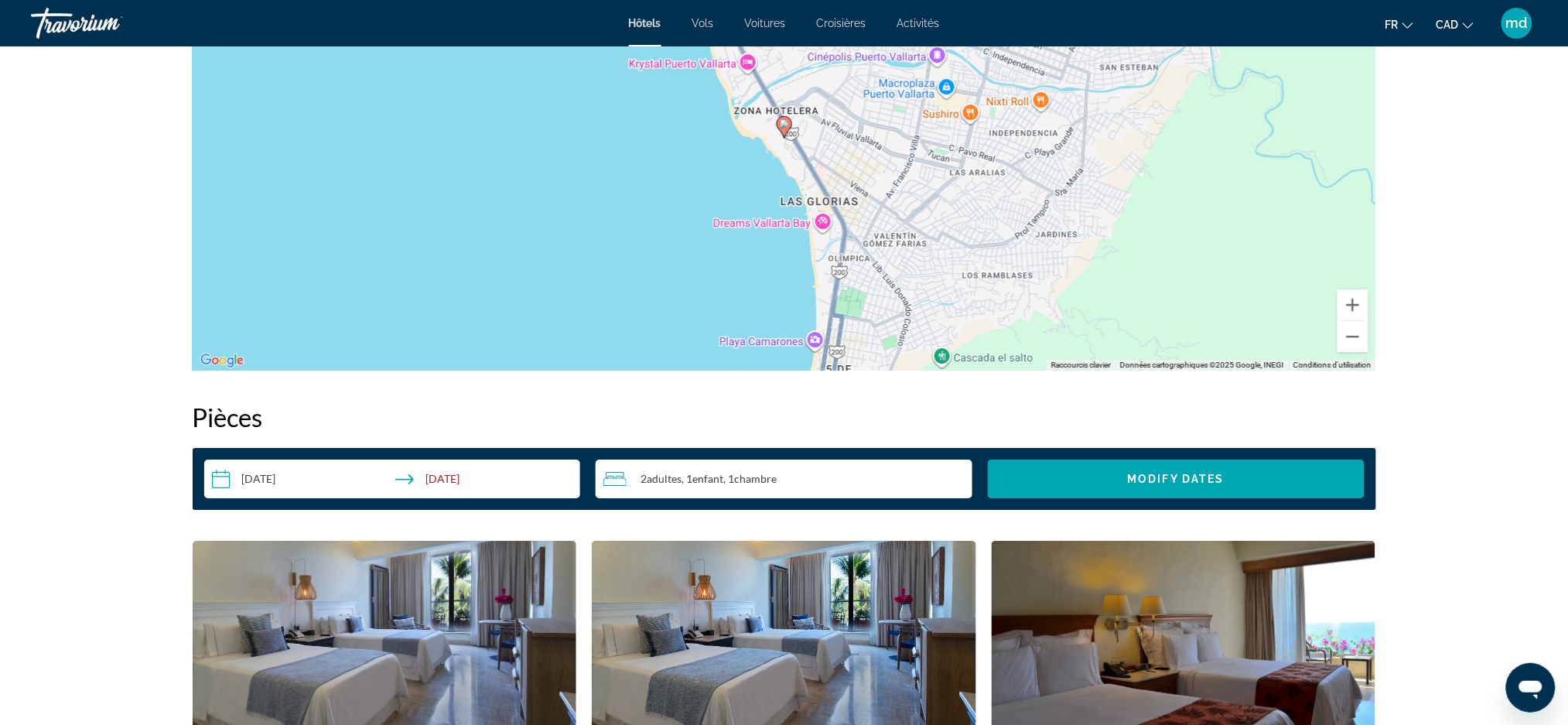
click at [796, 480] on div "2 Adulte Adultes , 1 Enfant Enfants , 1 Chambre pièces" at bounding box center [788, 479] width 369 height 19
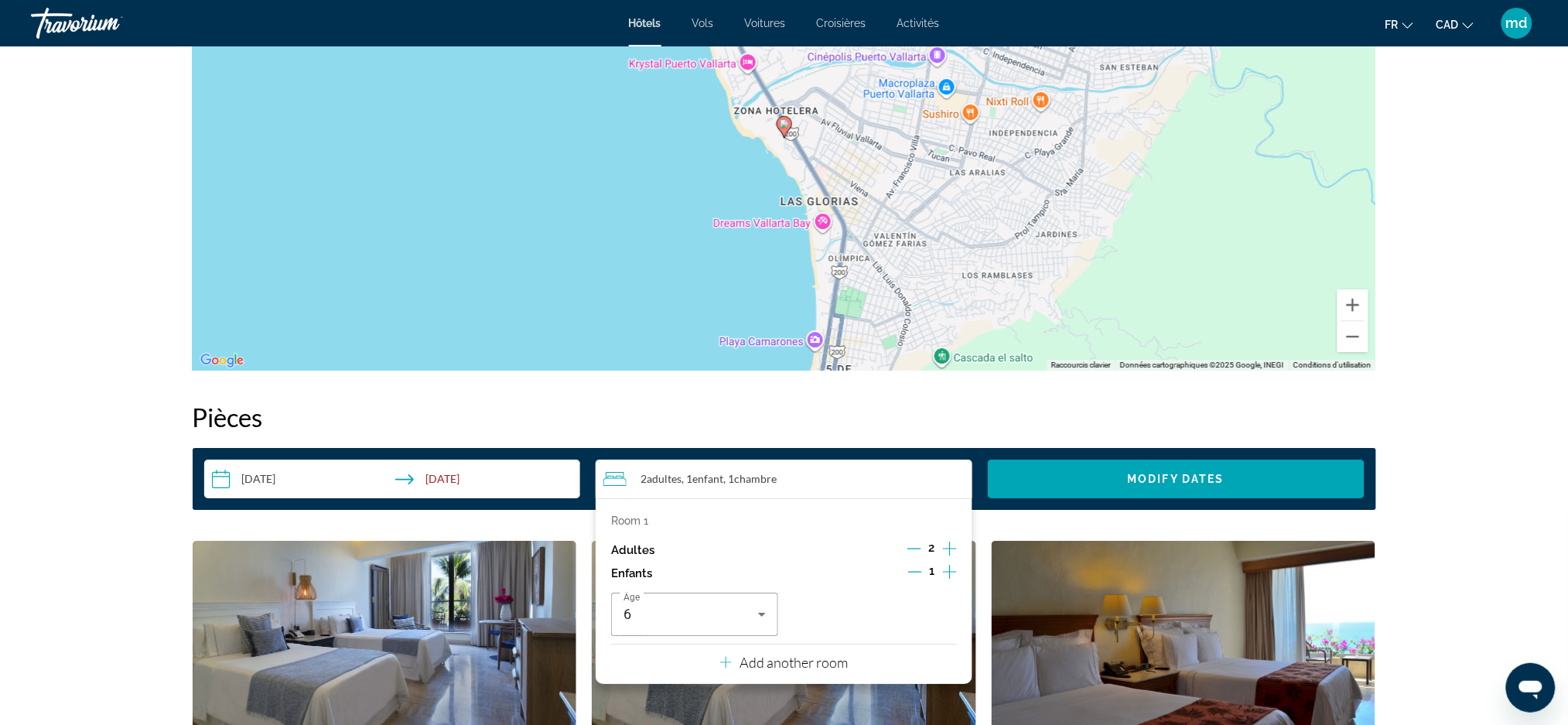
click at [919, 568] on icon "Decrement children" at bounding box center [915, 571] width 14 height 14
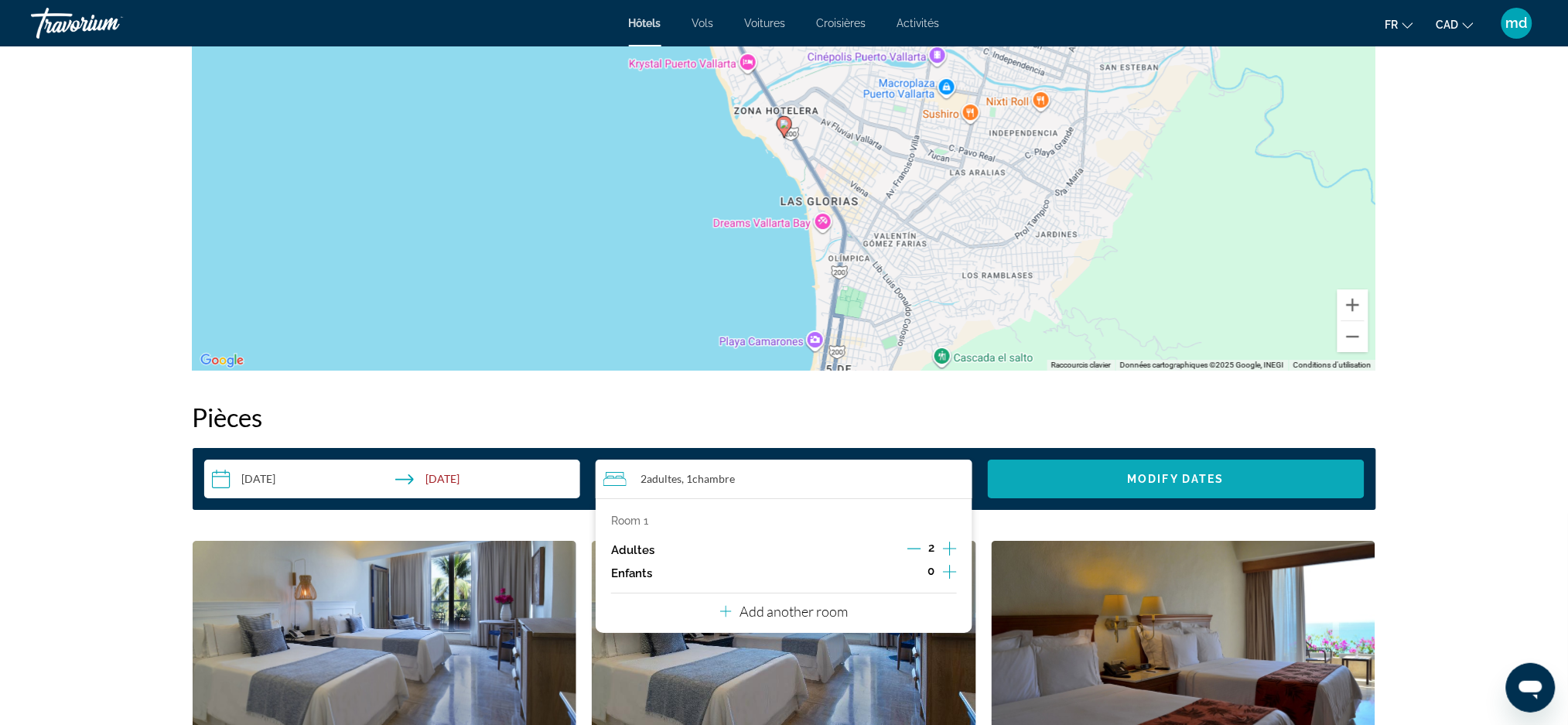
click at [1119, 480] on span "Search widget" at bounding box center [1176, 480] width 377 height 37
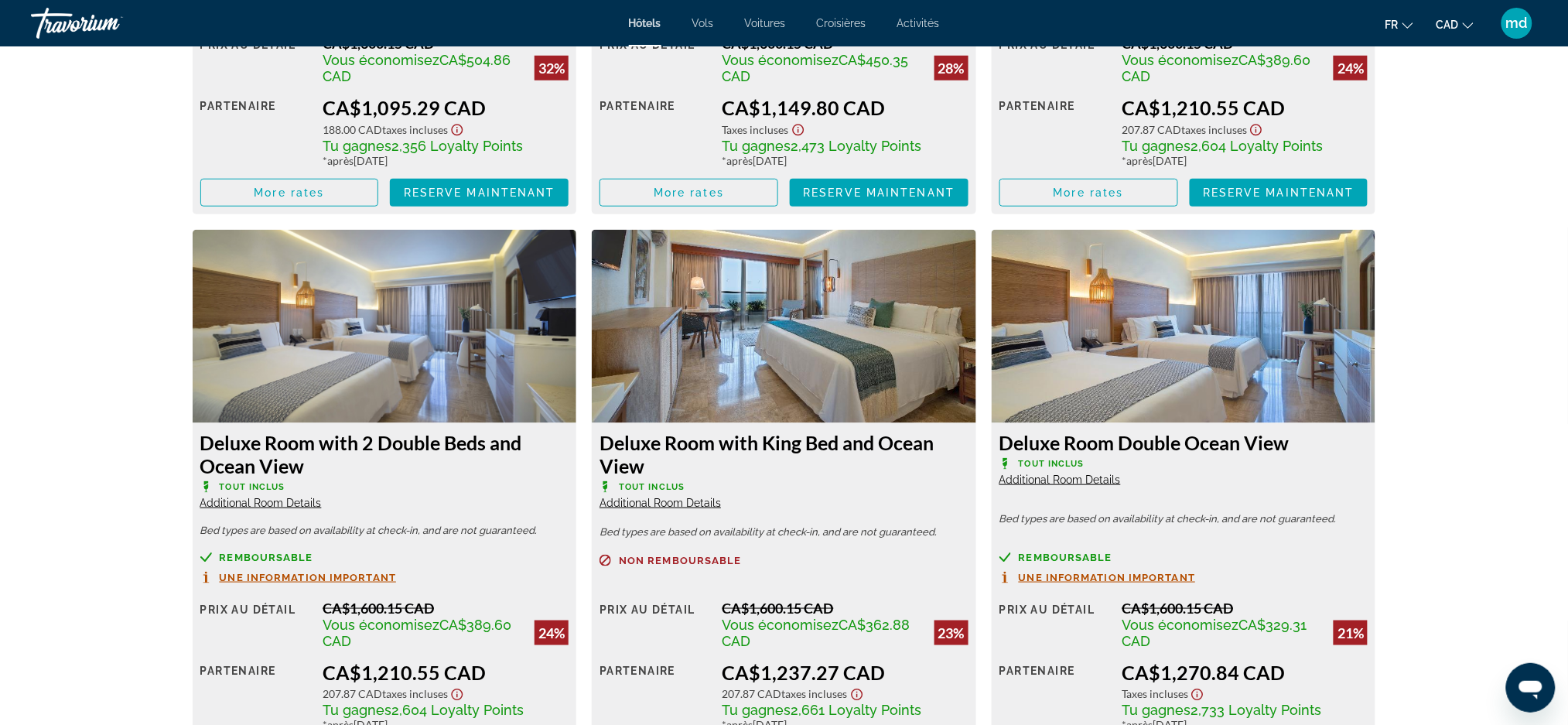
scroll to position [2222, 0]
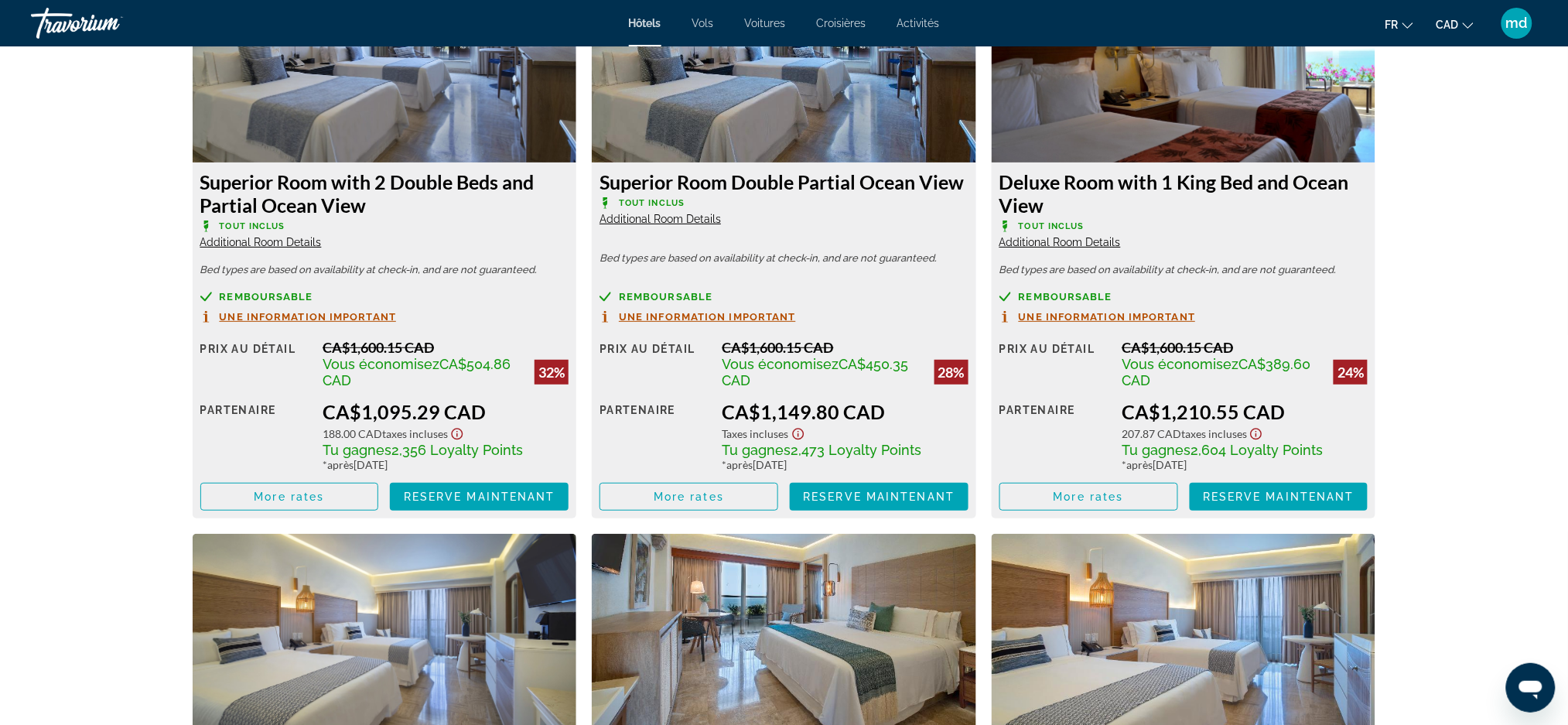
drag, startPoint x: 384, startPoint y: 206, endPoint x: 197, endPoint y: 189, distance: 187.8
click at [197, 189] on div "Superior Room with 2 Double Beds and Partial Ocean View Tout inclus Additional …" at bounding box center [385, 340] width 385 height 356
copy h3 "Superior Room with 2 Double Beds and Partial Ocean View"
drag, startPoint x: 504, startPoint y: 394, endPoint x: 363, endPoint y: 404, distance: 141.4
click at [363, 404] on div "Prix au détail CA$1,600.15 CAD Vous économisez CA$504.86 CAD 32% quand vous éch…" at bounding box center [385, 424] width 369 height 171
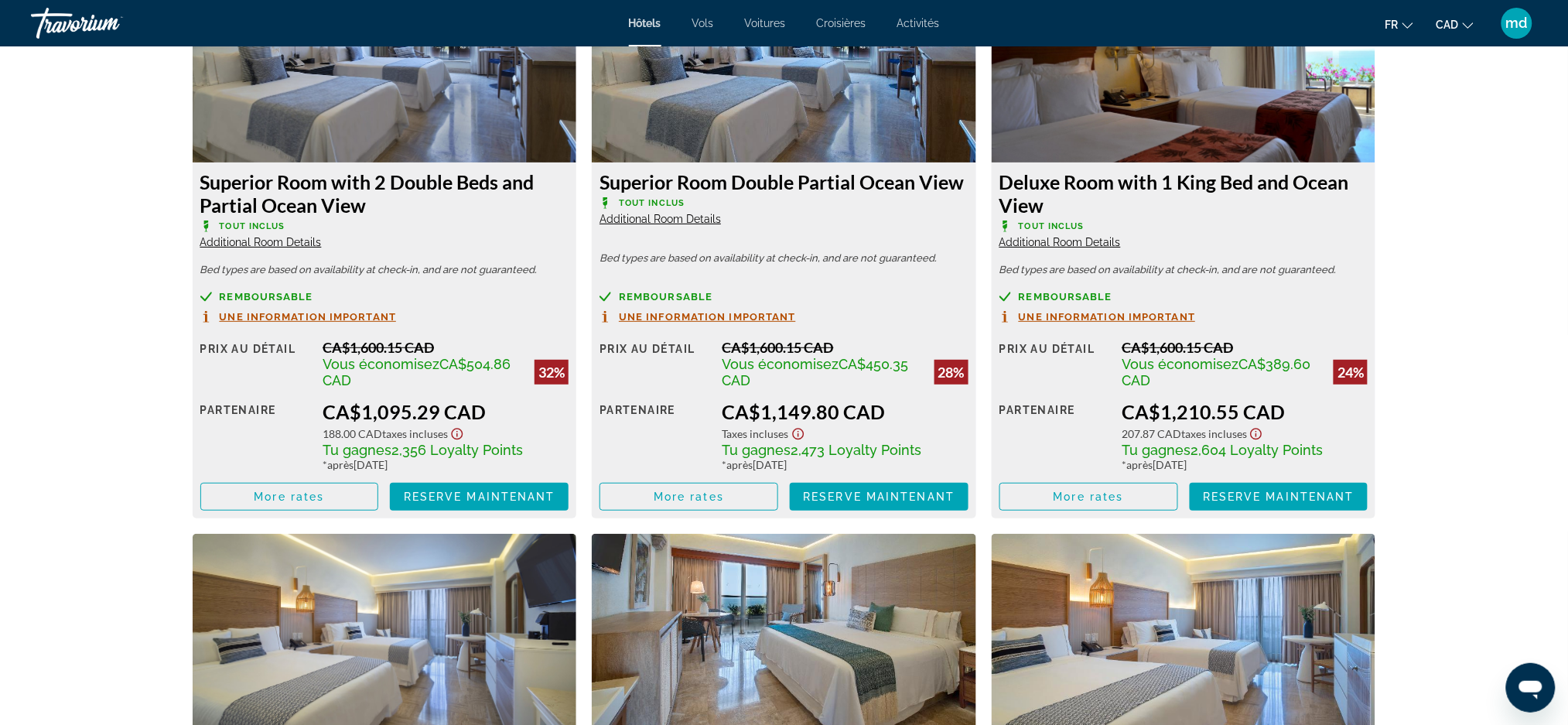
copy div "1,095.29 CAD"
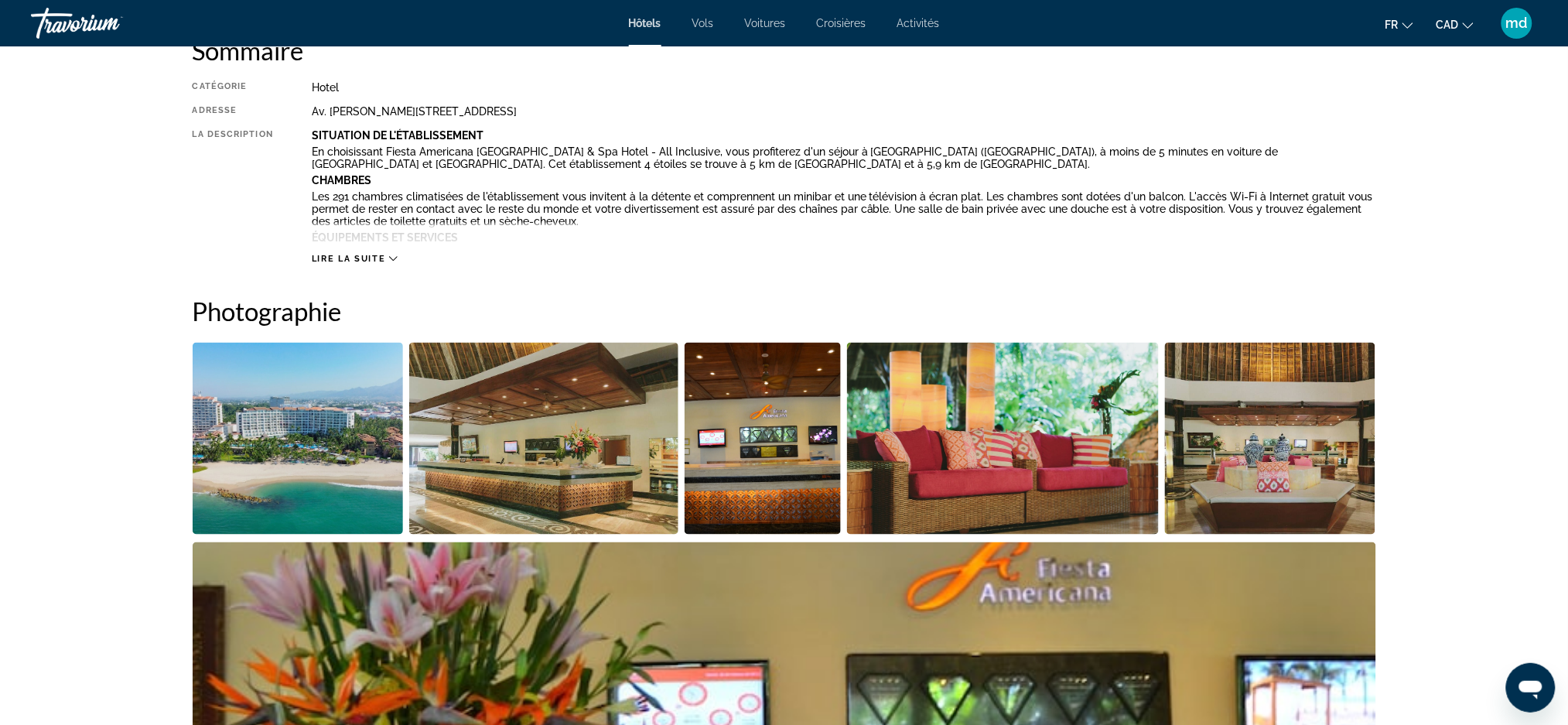
scroll to position [364, 0]
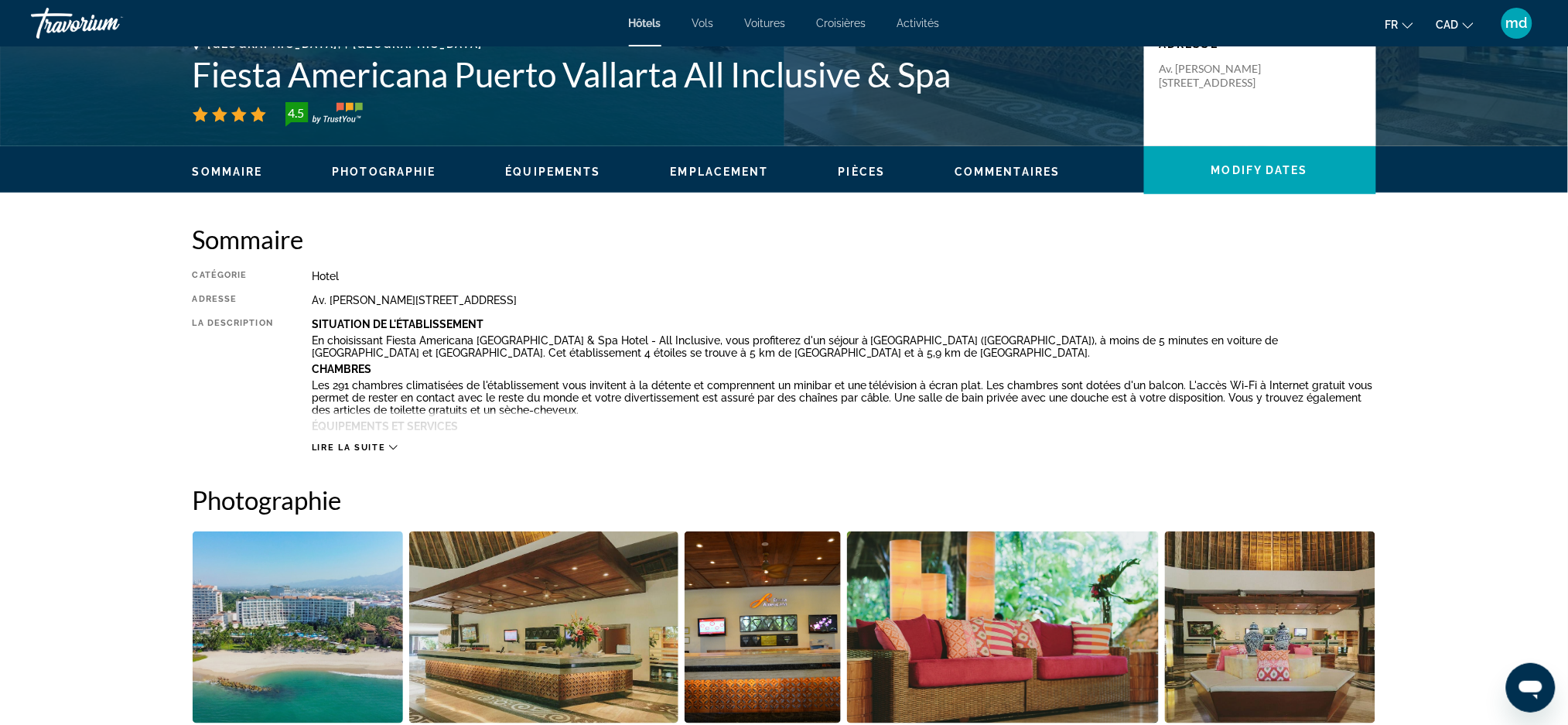
click at [1015, 246] on h2 "Sommaire" at bounding box center [785, 239] width 1184 height 31
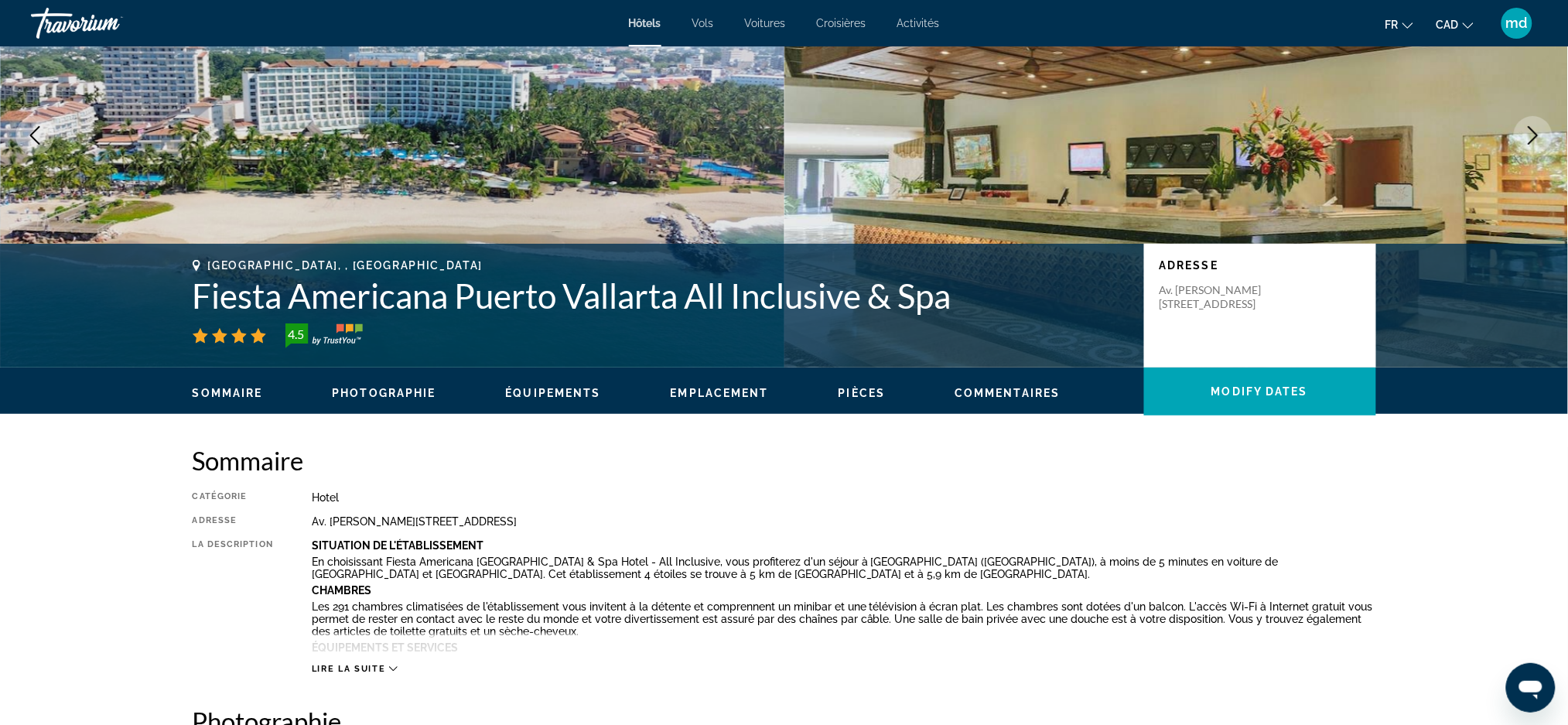
scroll to position [0, 0]
